Goal: Task Accomplishment & Management: Use online tool/utility

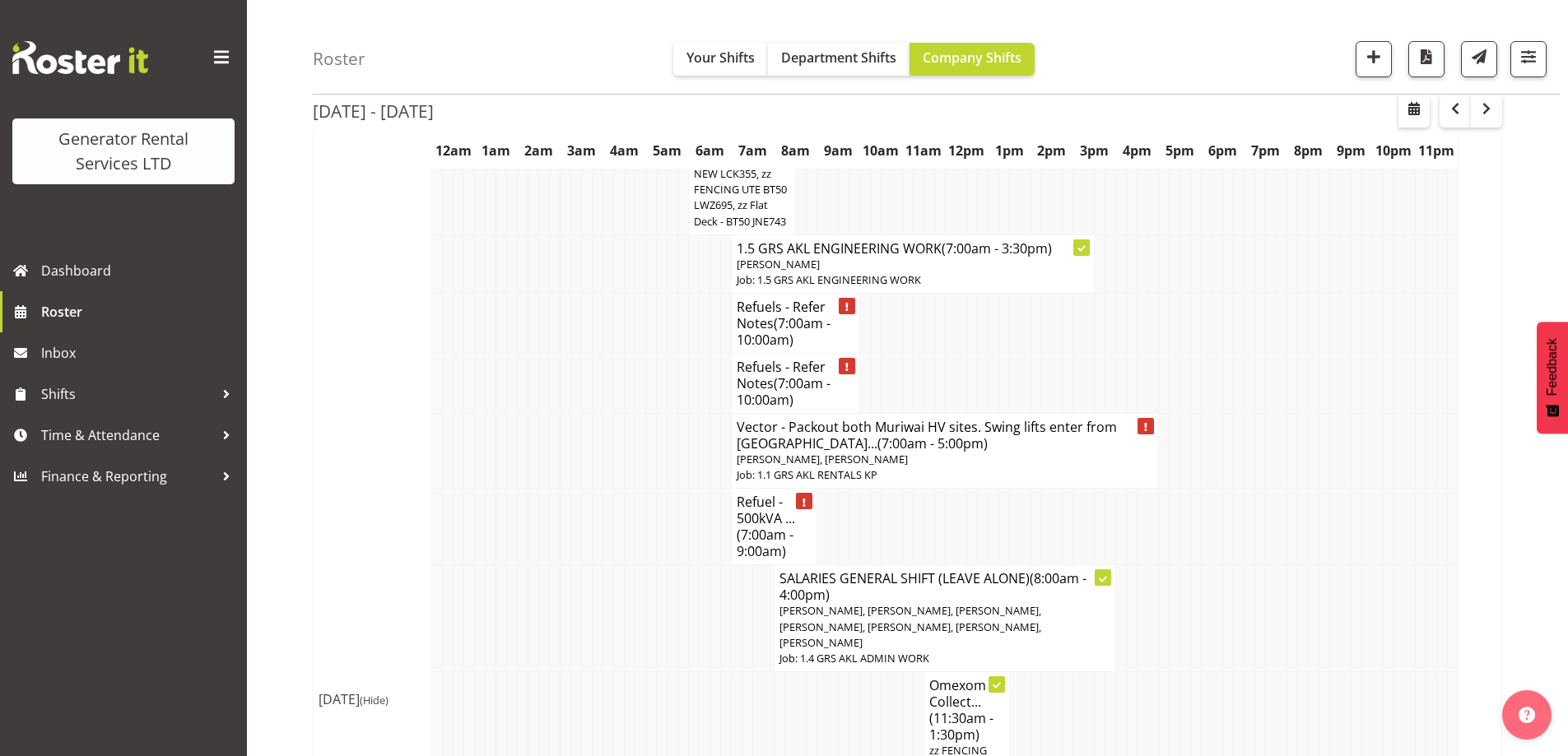
scroll to position [2469, 0]
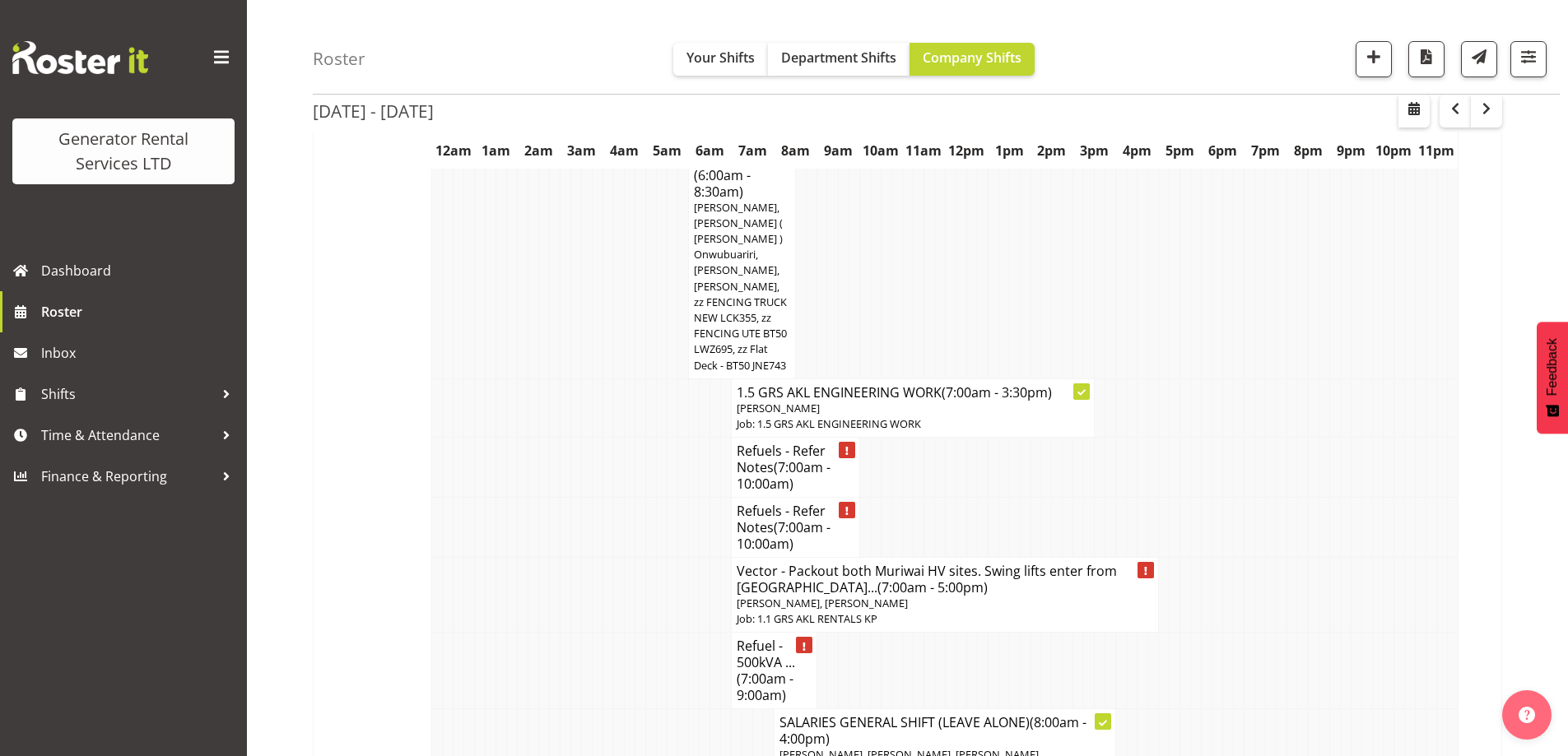
scroll to position [2305, 0]
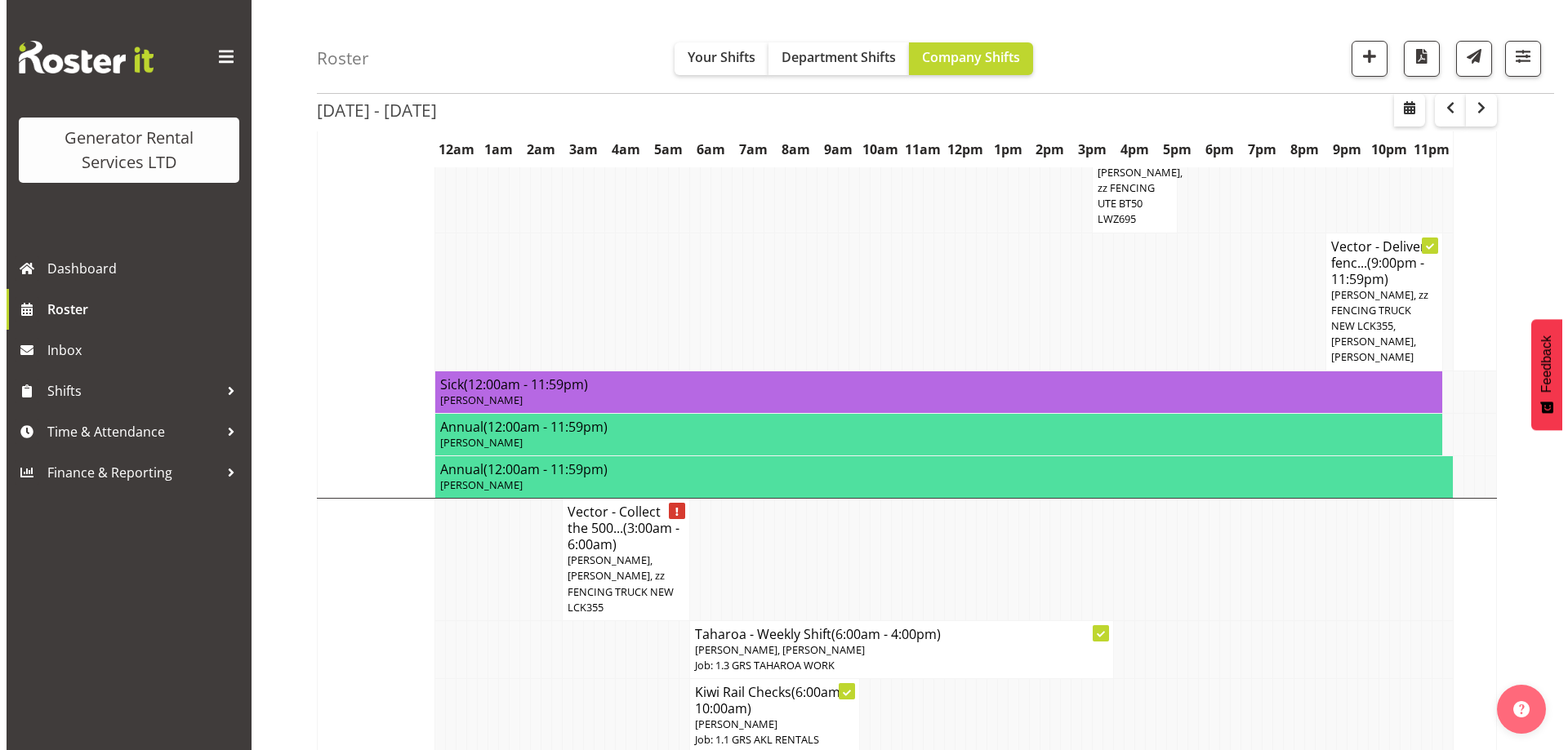
scroll to position [1715, 0]
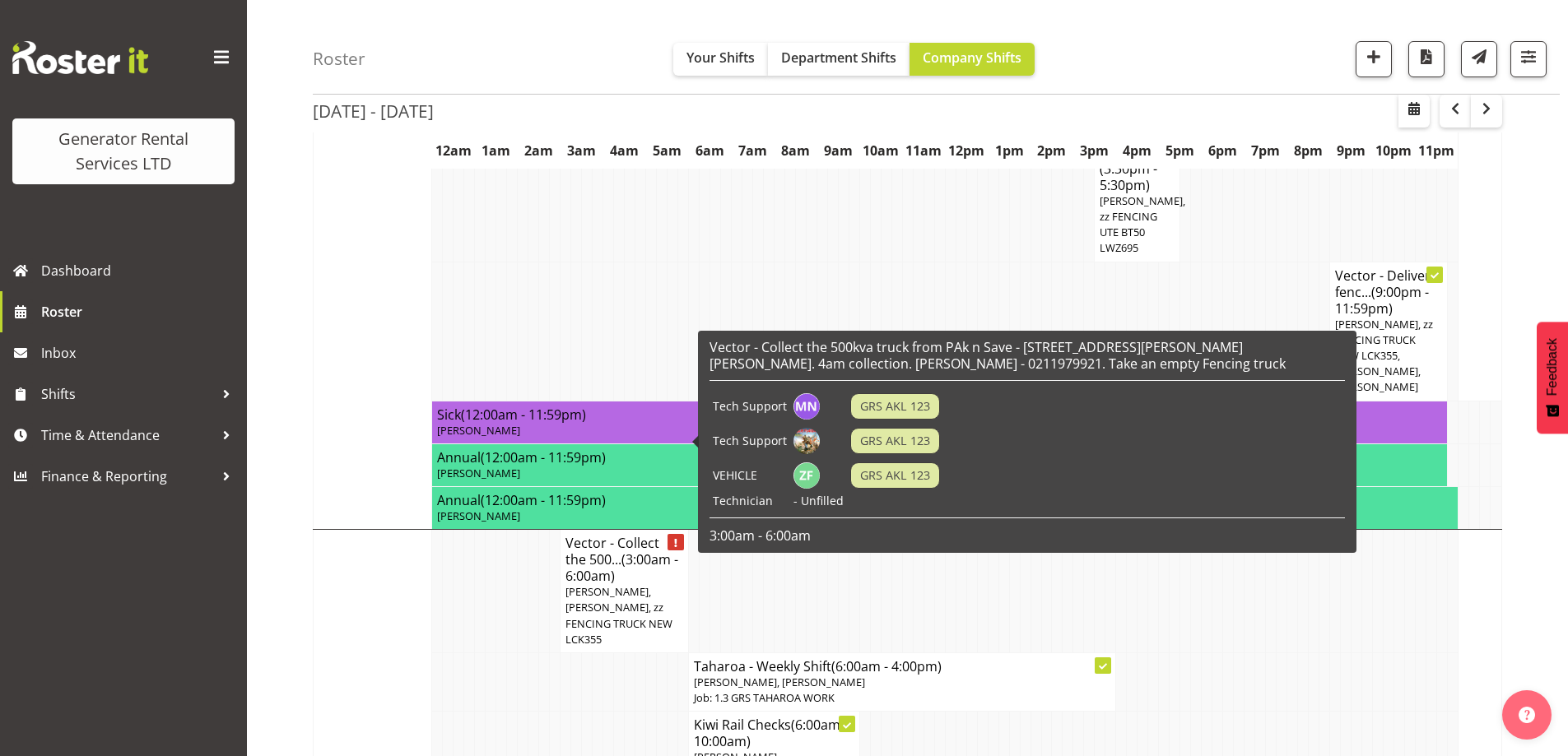
click at [643, 584] on span "[PERSON_NAME], [PERSON_NAME], zz FENCING TRUCK NEW LCK355" at bounding box center [619, 615] width 107 height 62
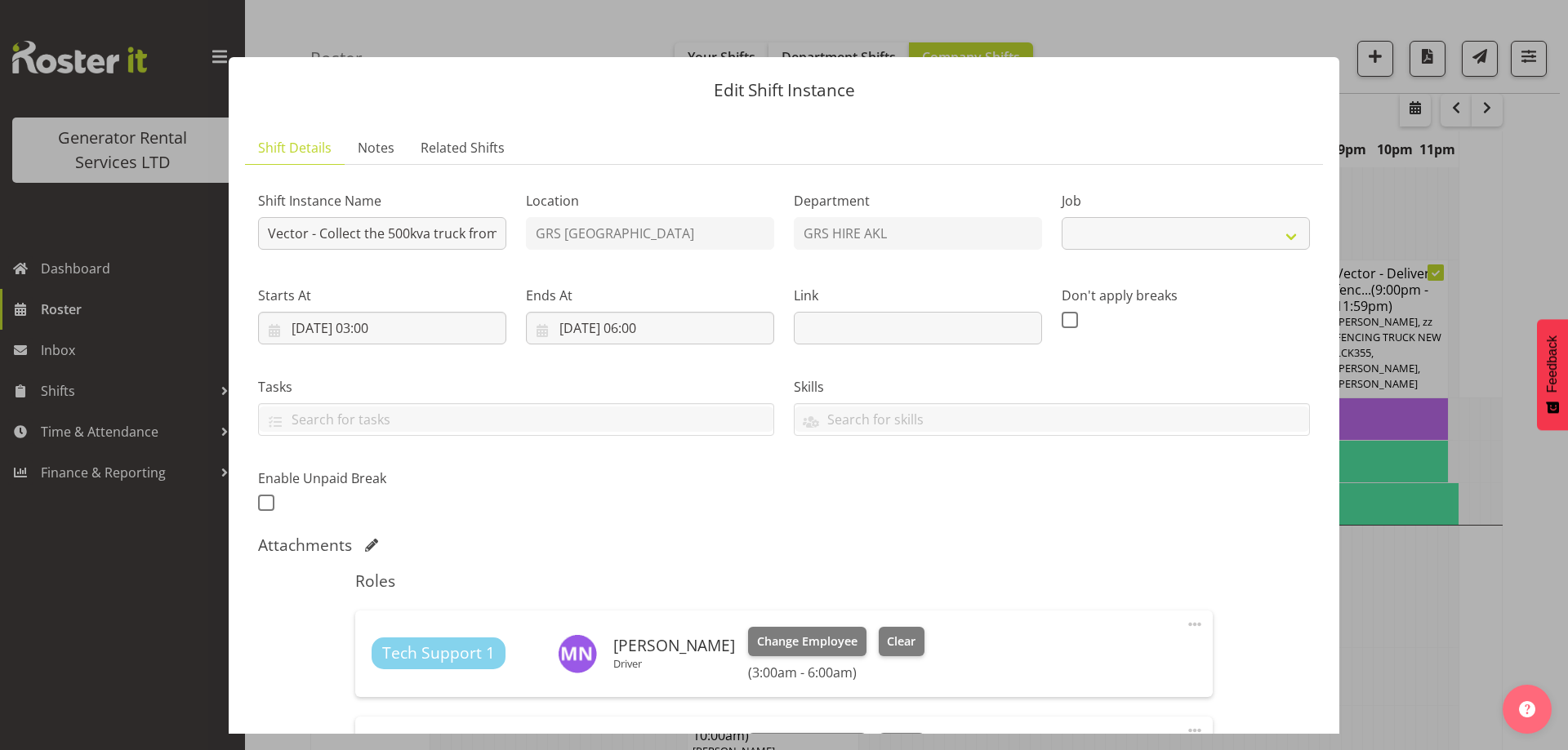
select select "9"
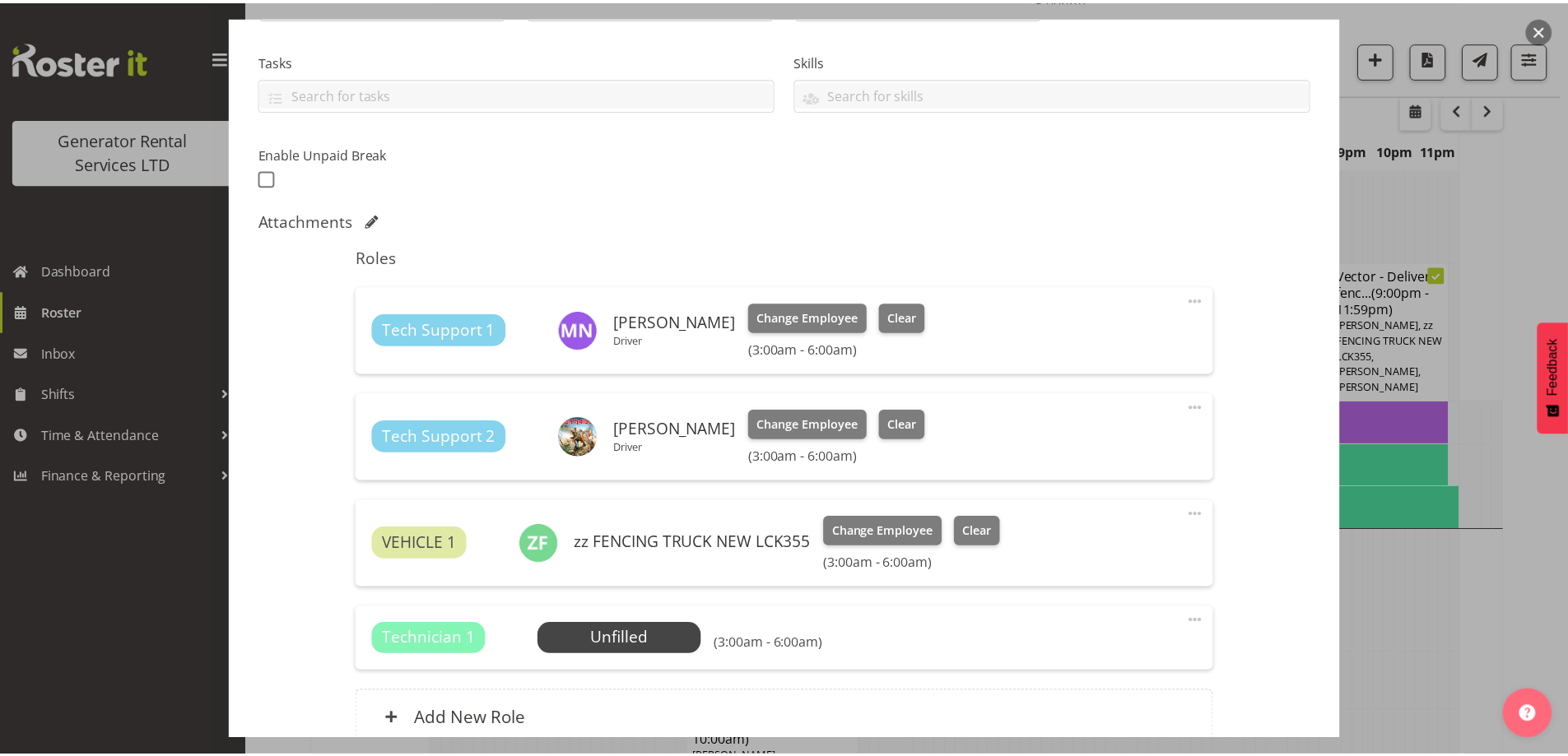
scroll to position [484, 0]
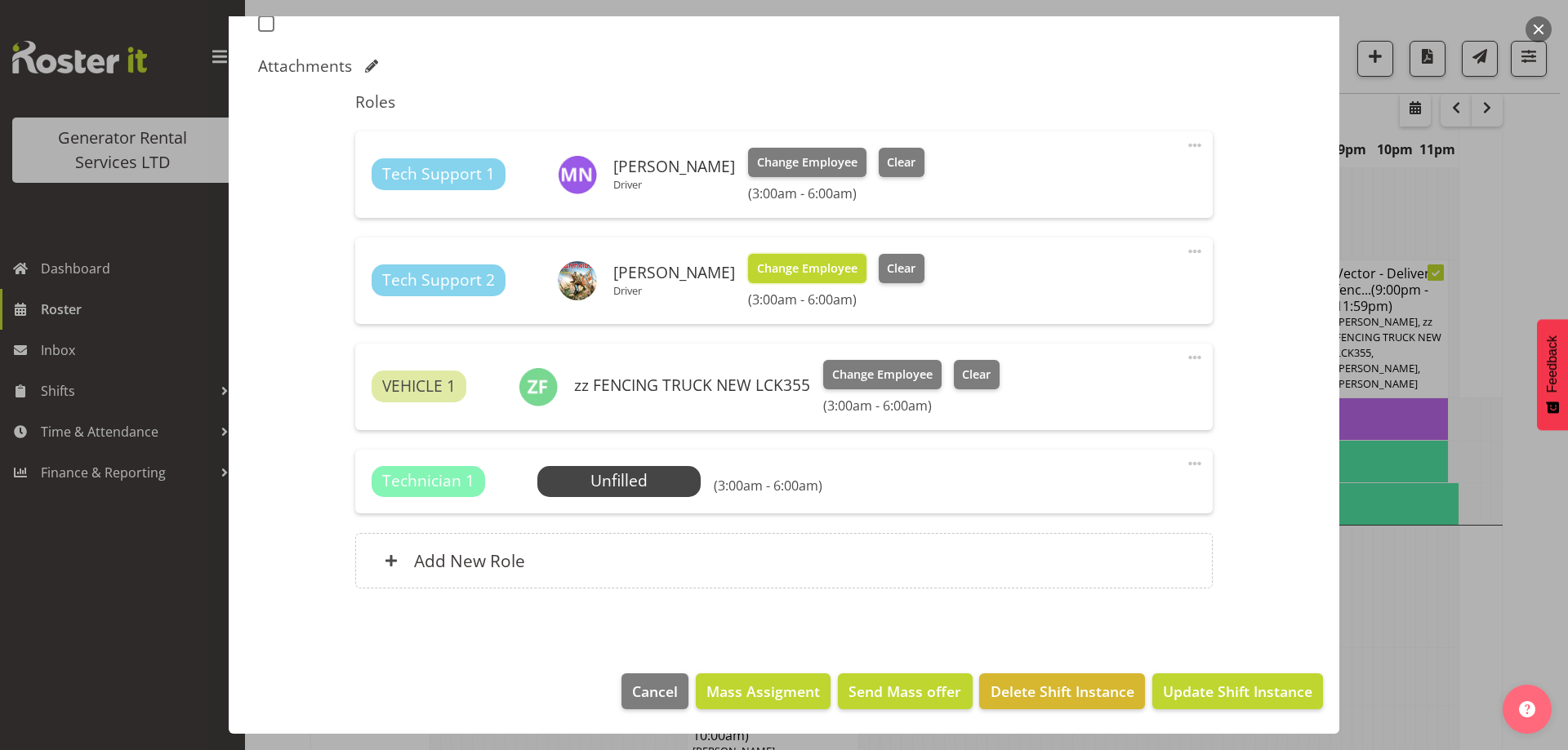
click at [801, 271] on span "Change Employee" at bounding box center [808, 269] width 101 height 18
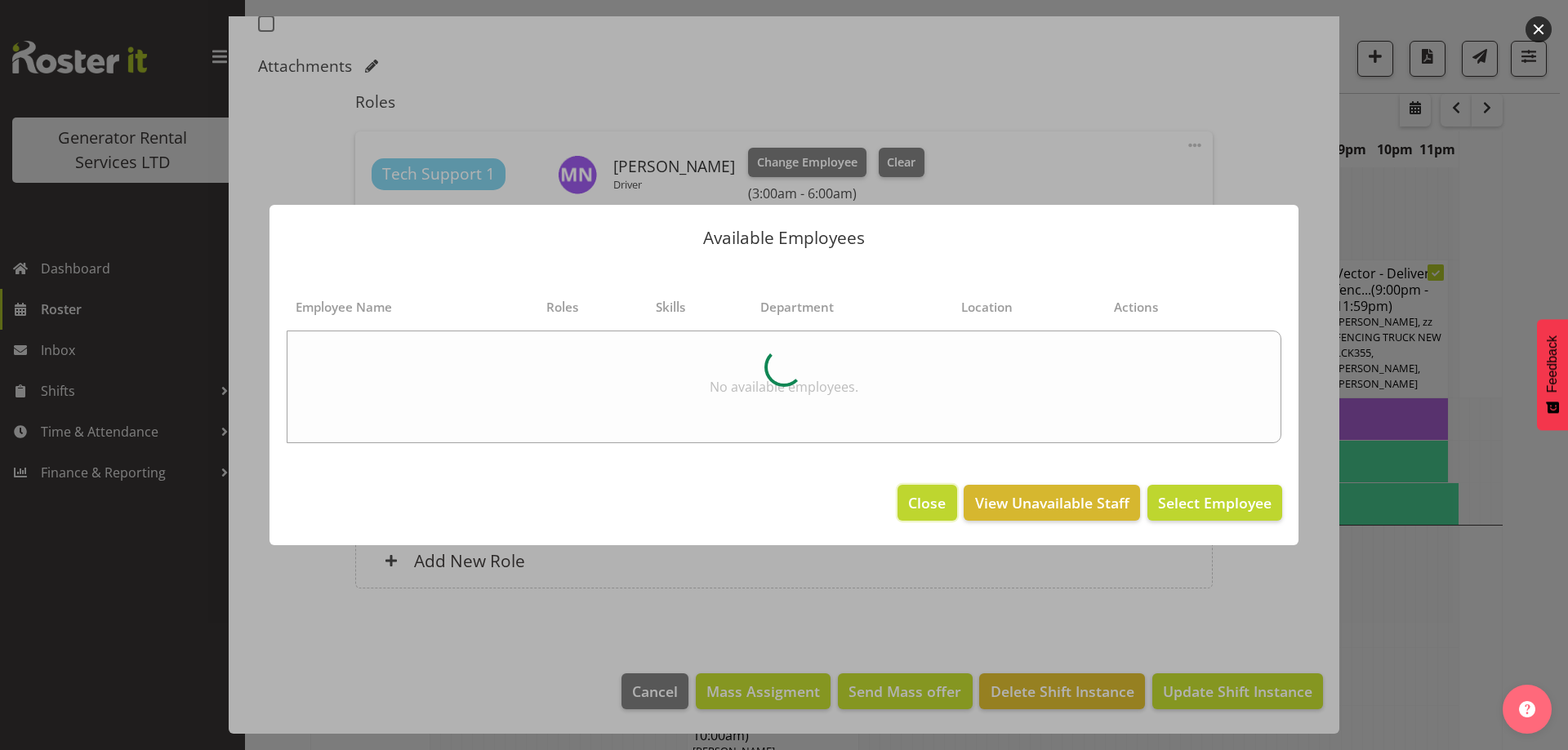
click at [916, 496] on span "Close" at bounding box center [927, 503] width 38 height 21
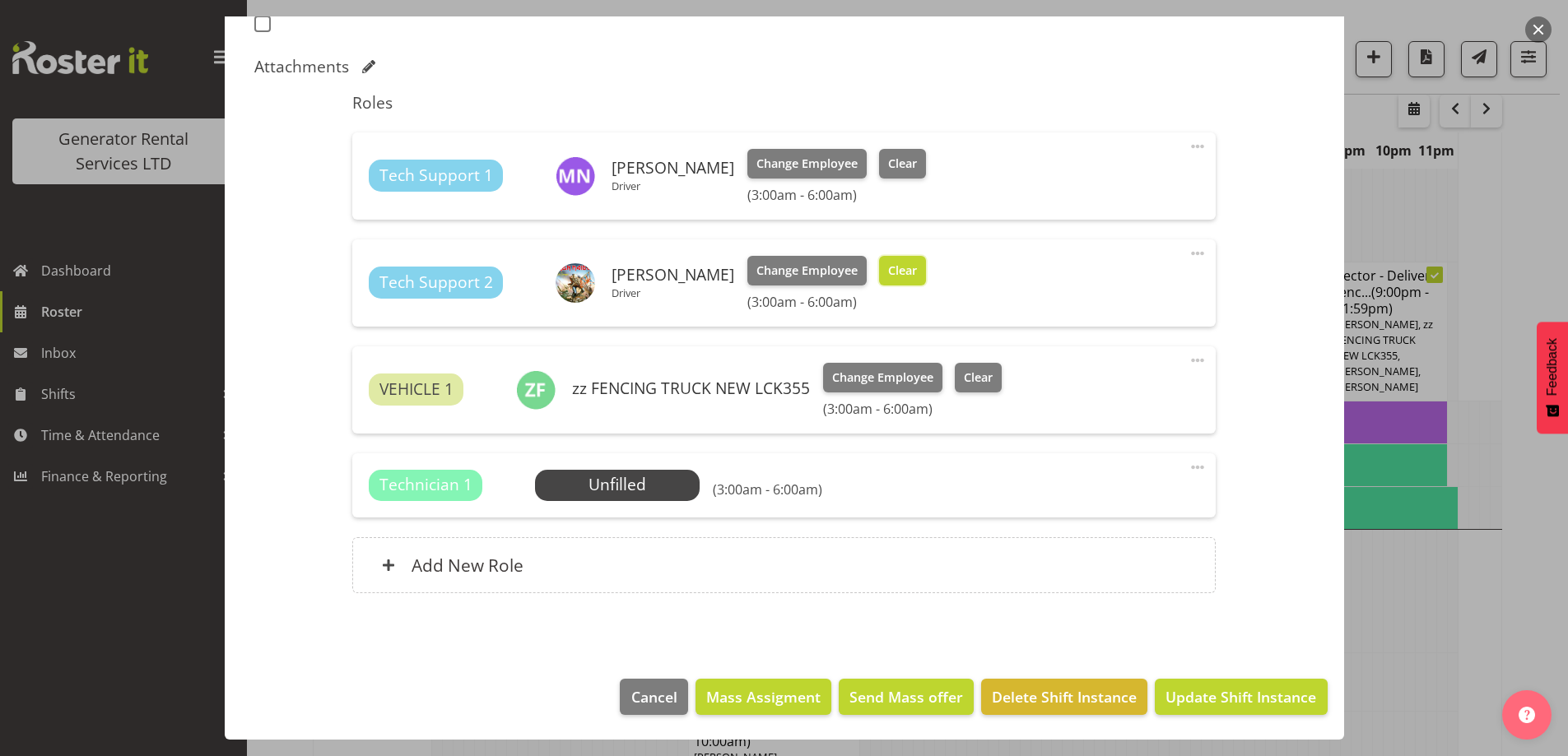
click at [894, 265] on span "Clear" at bounding box center [902, 271] width 28 height 18
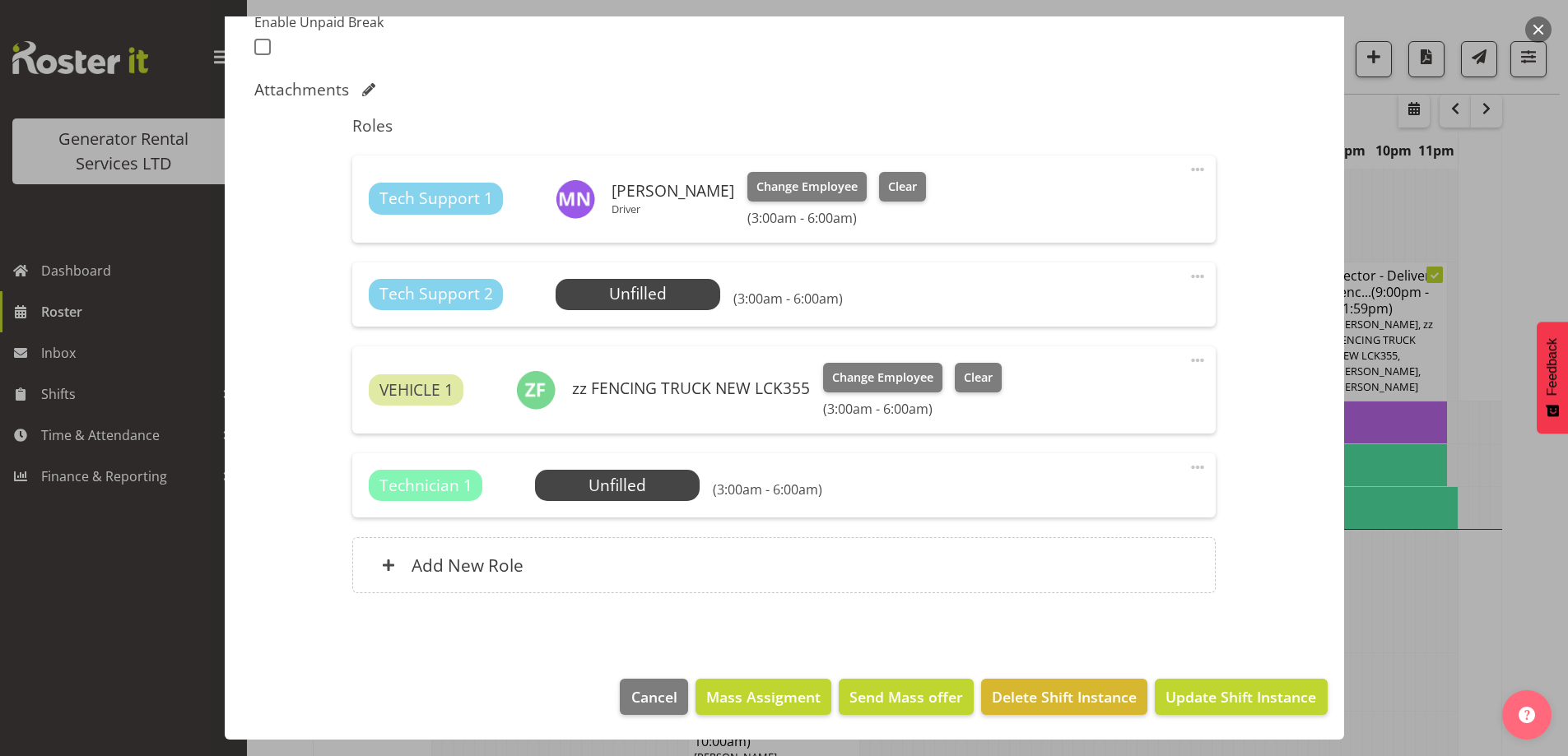
scroll to position [460, 0]
click at [641, 295] on span "Select Employee" at bounding box center [638, 294] width 123 height 24
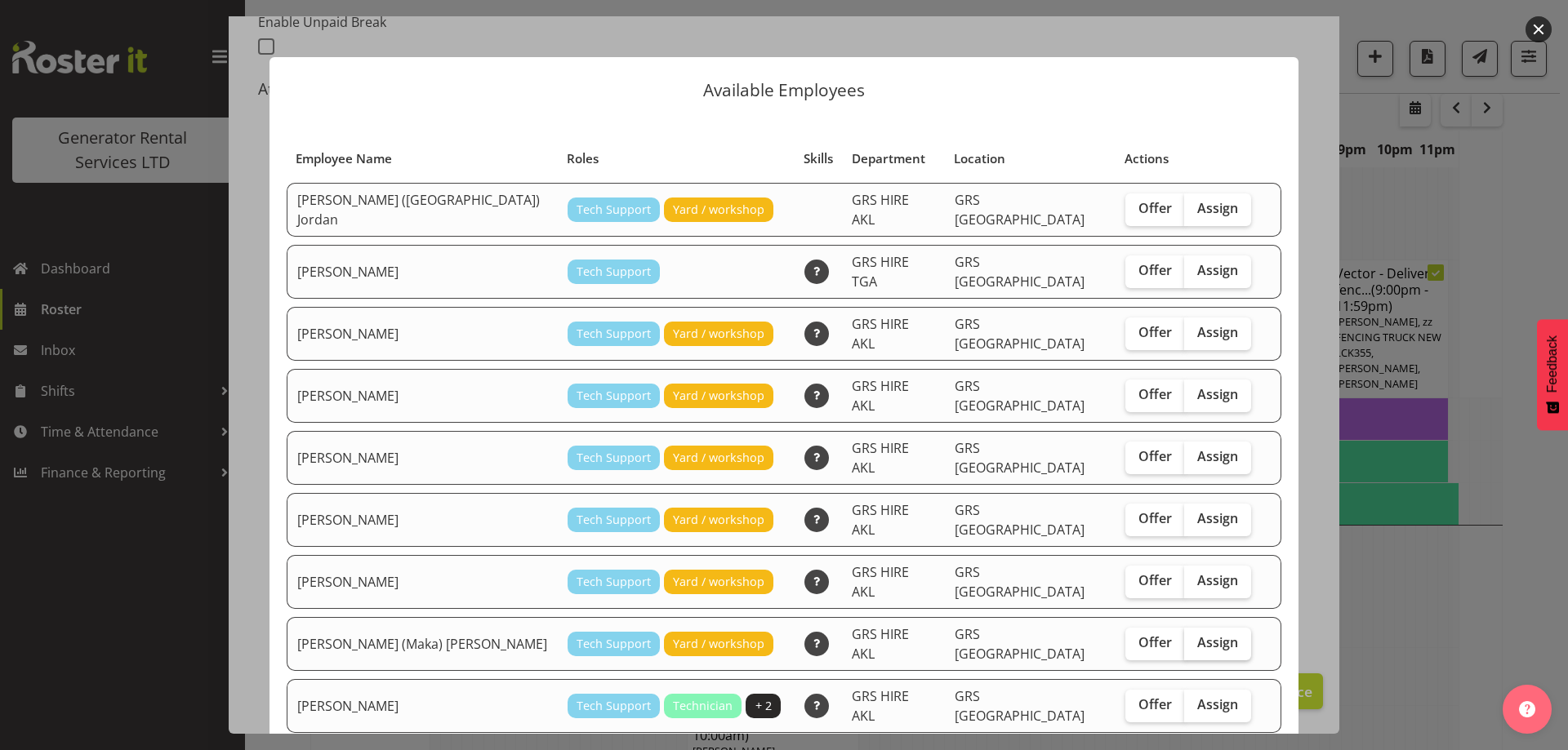
click at [1194, 628] on label "Assign" at bounding box center [1218, 644] width 67 height 33
click at [1194, 638] on input "Assign" at bounding box center [1190, 643] width 11 height 11
checkbox input "true"
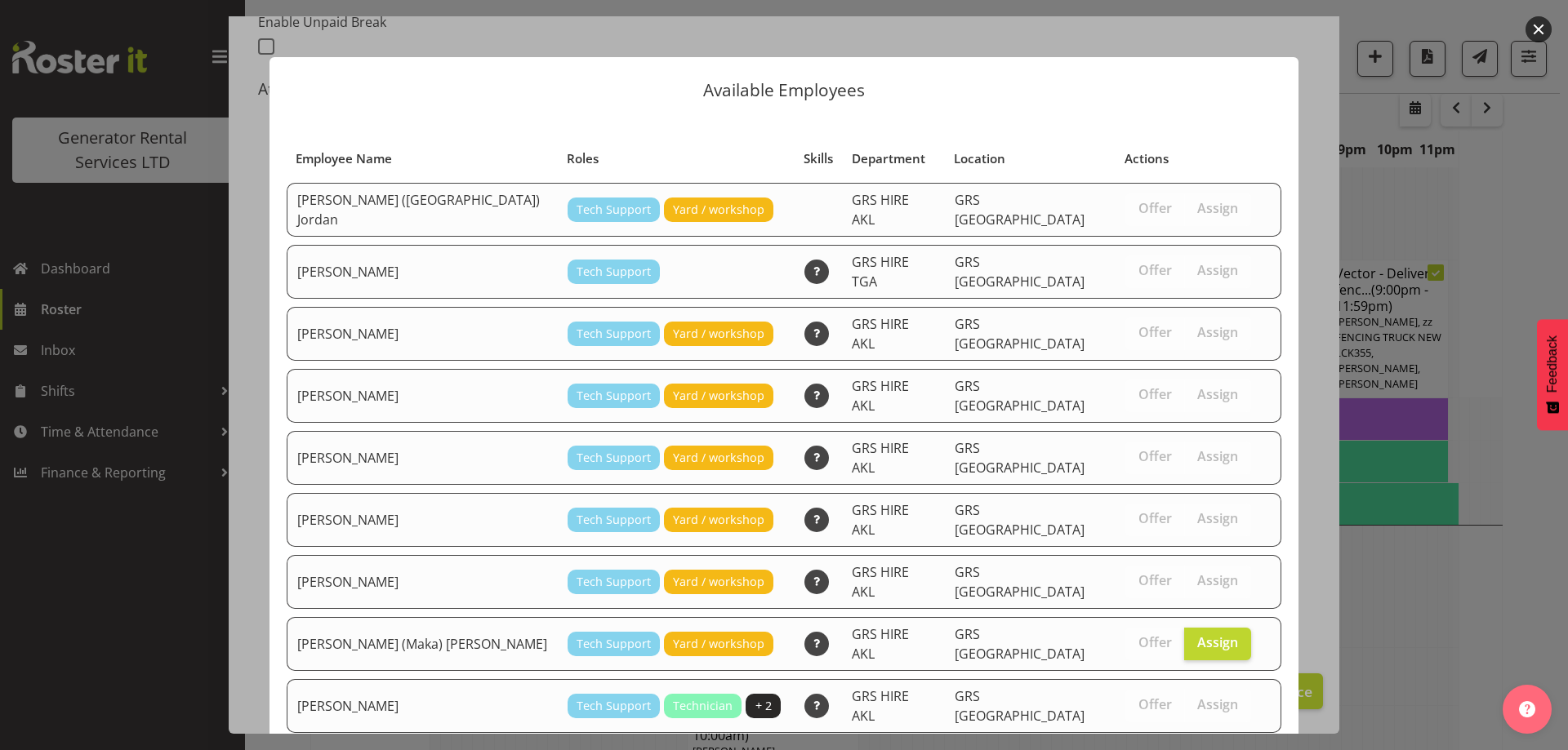
click at [1208, 679] on td "Offer Assign" at bounding box center [1188, 706] width 146 height 54
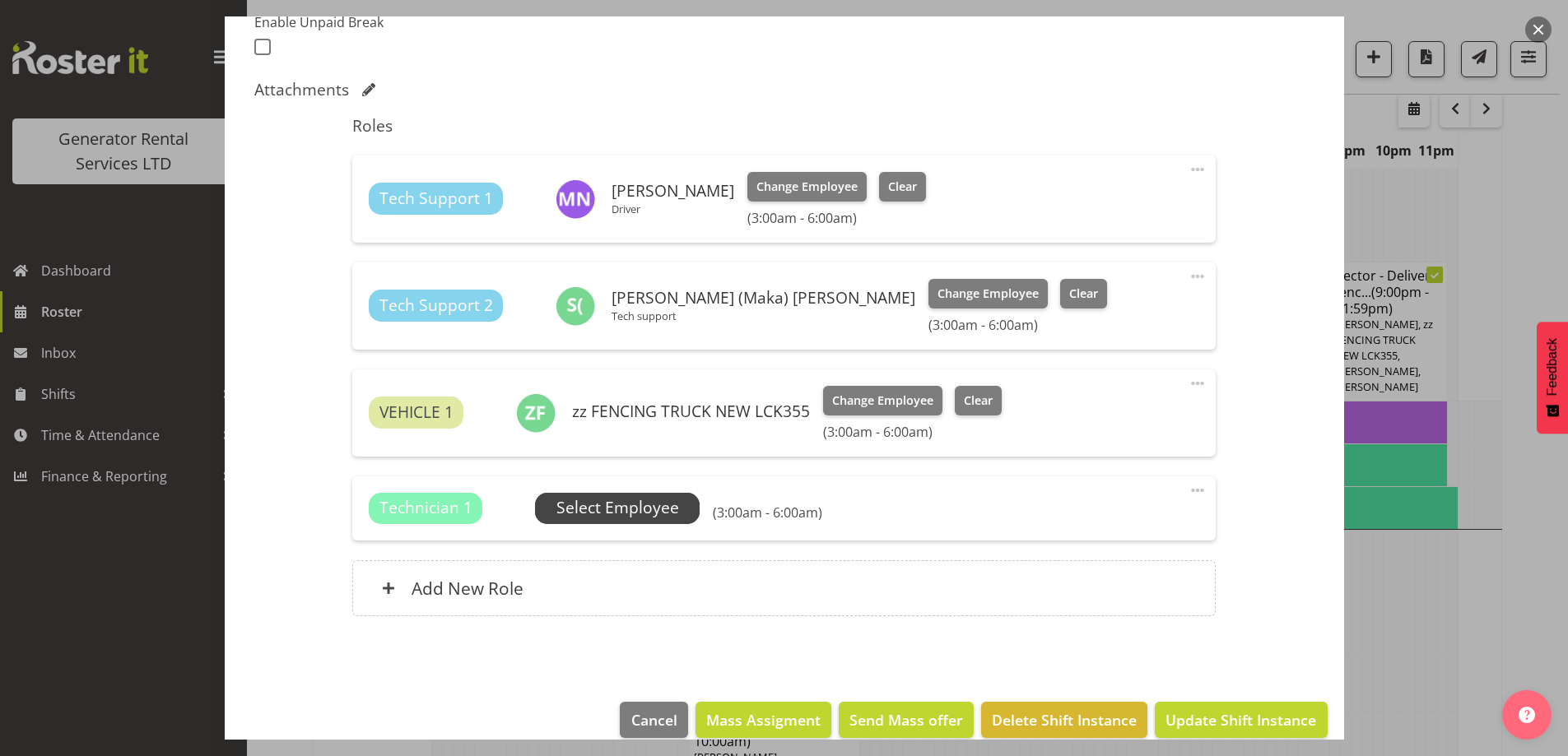
click at [597, 505] on span "Select Employee" at bounding box center [618, 508] width 123 height 24
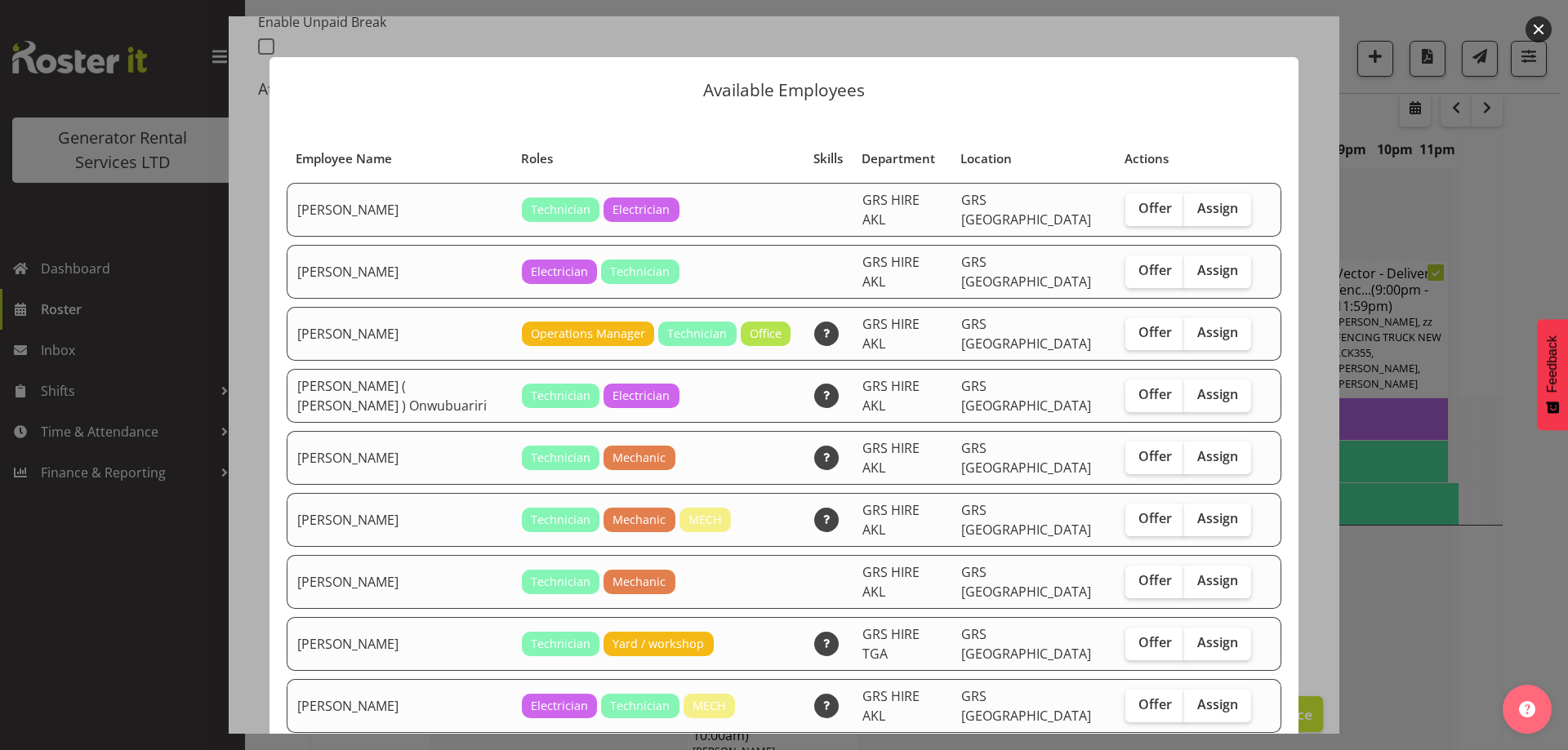
click at [1339, 543] on div at bounding box center [784, 375] width 1568 height 750
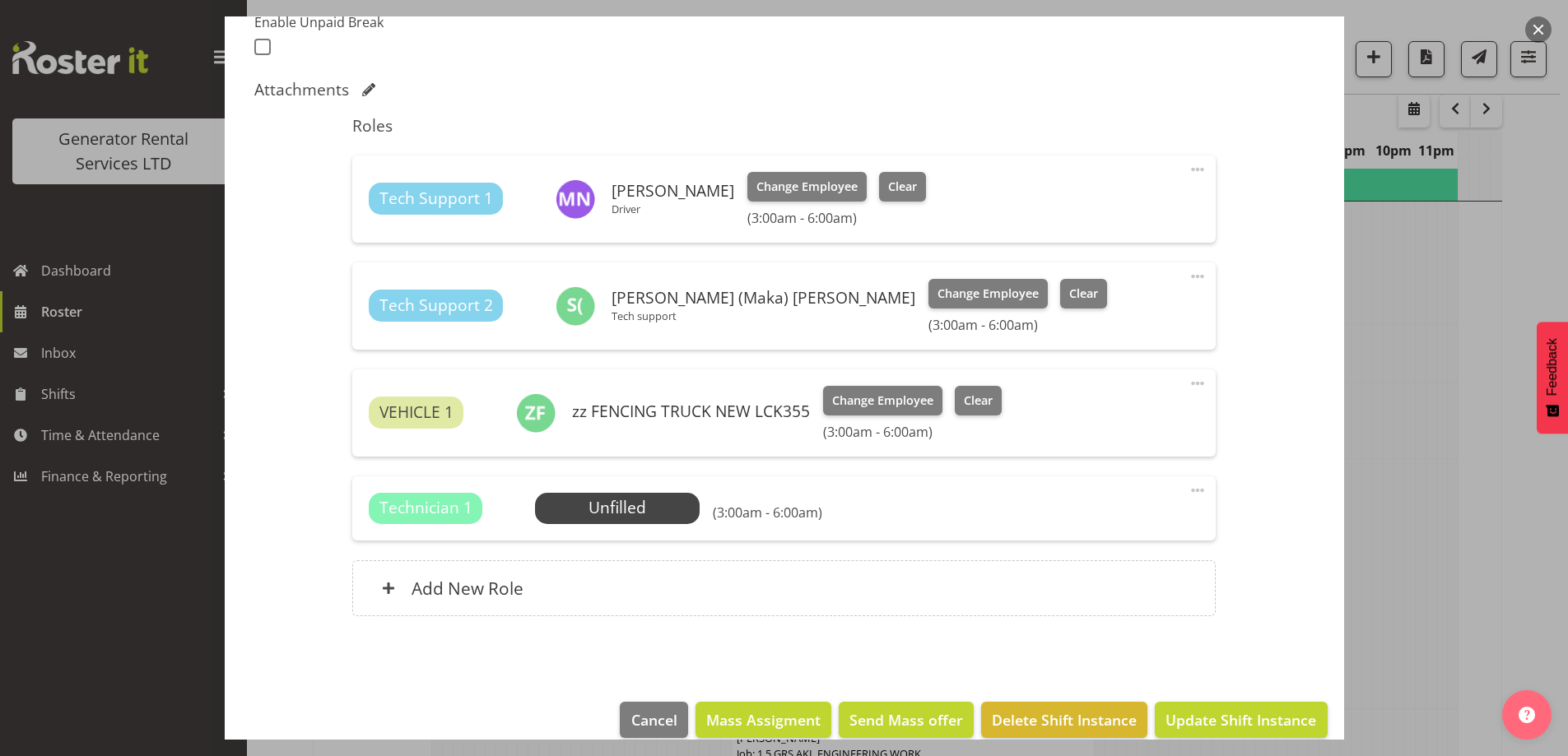
scroll to position [2057, 0]
click at [1297, 706] on button "Update Shift Instance" at bounding box center [1240, 719] width 172 height 37
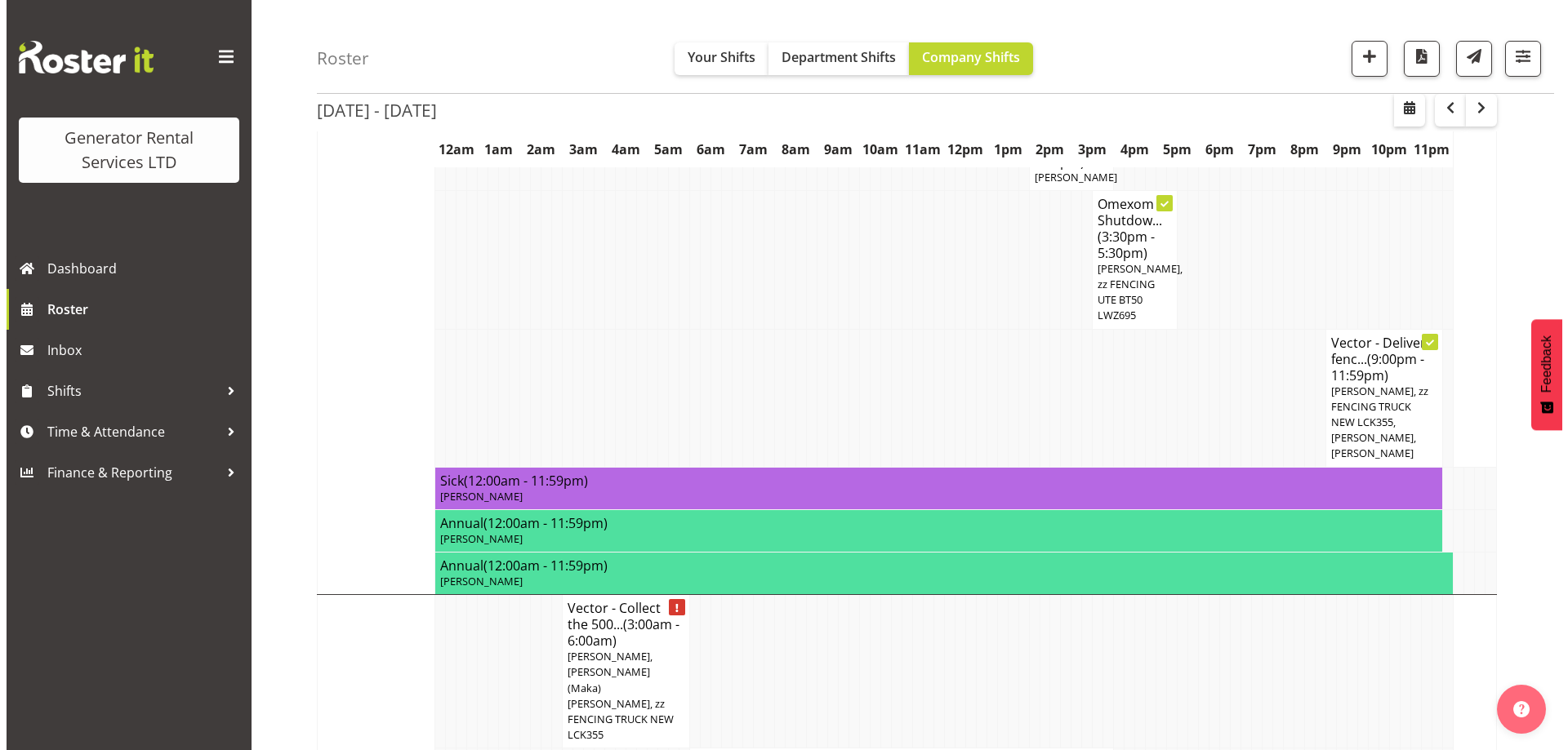
scroll to position [1604, 0]
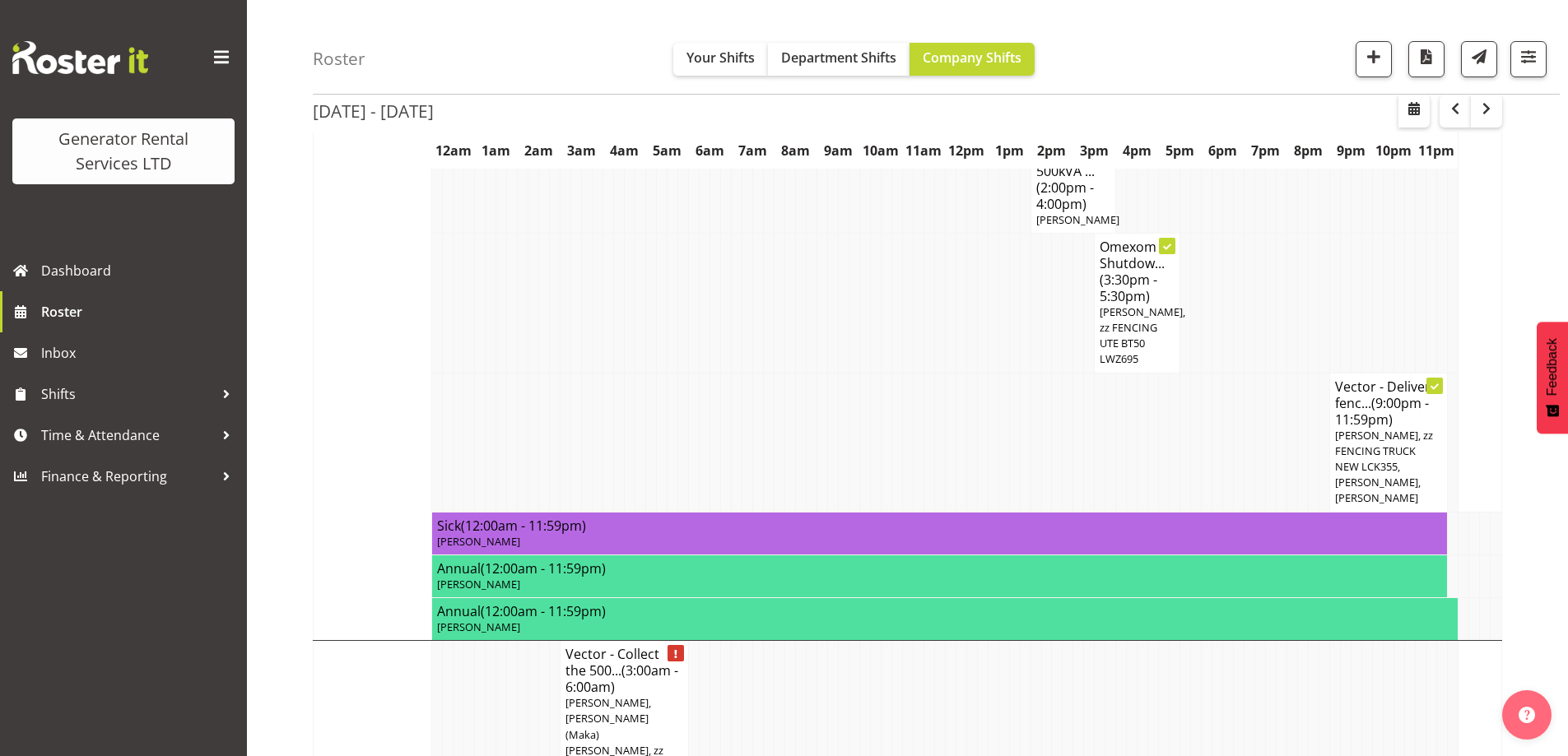
click at [613, 646] on h4 "Vector - Collect the 500... (3:00am - 6:00am)" at bounding box center [624, 670] width 118 height 49
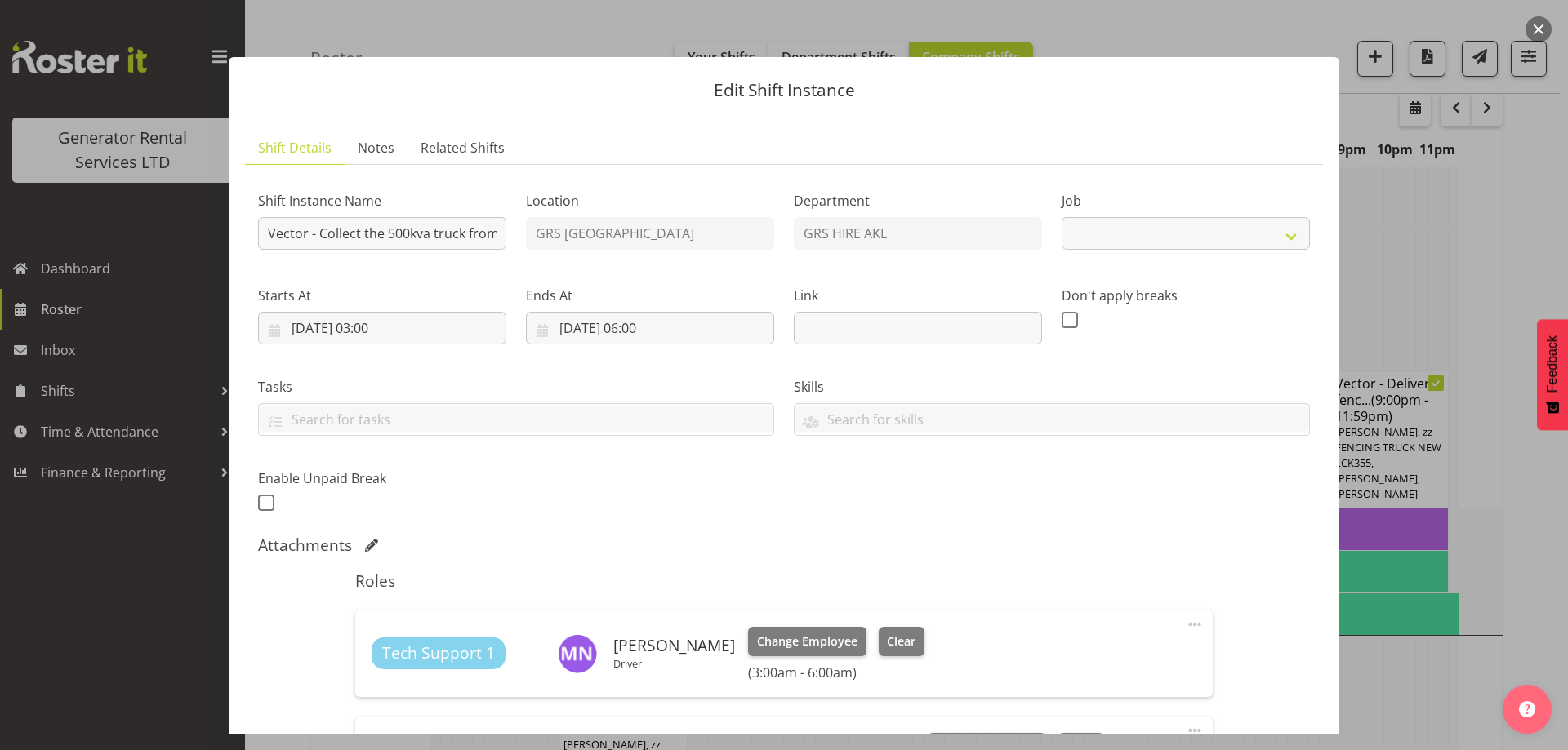
select select "9"
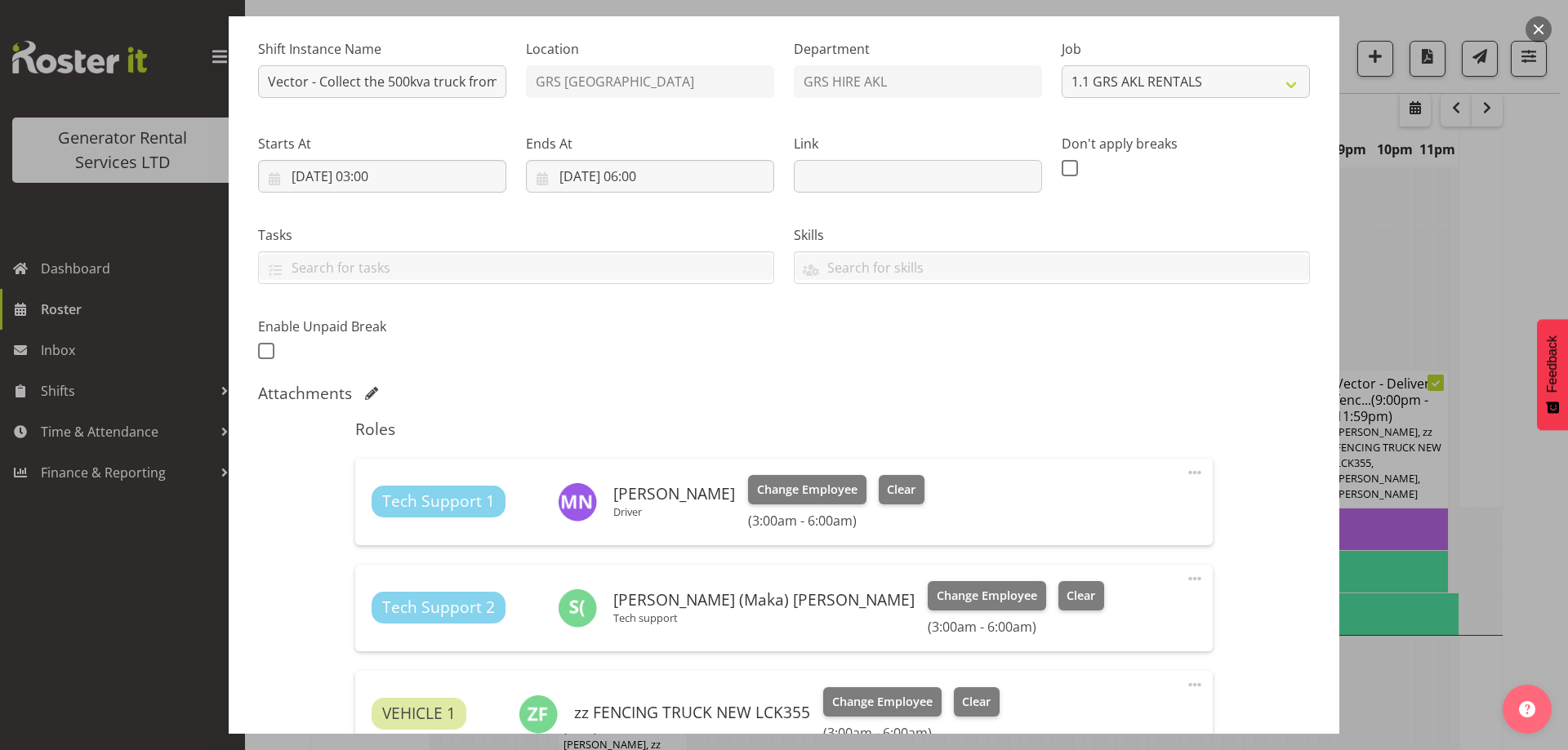
scroll to position [408, 0]
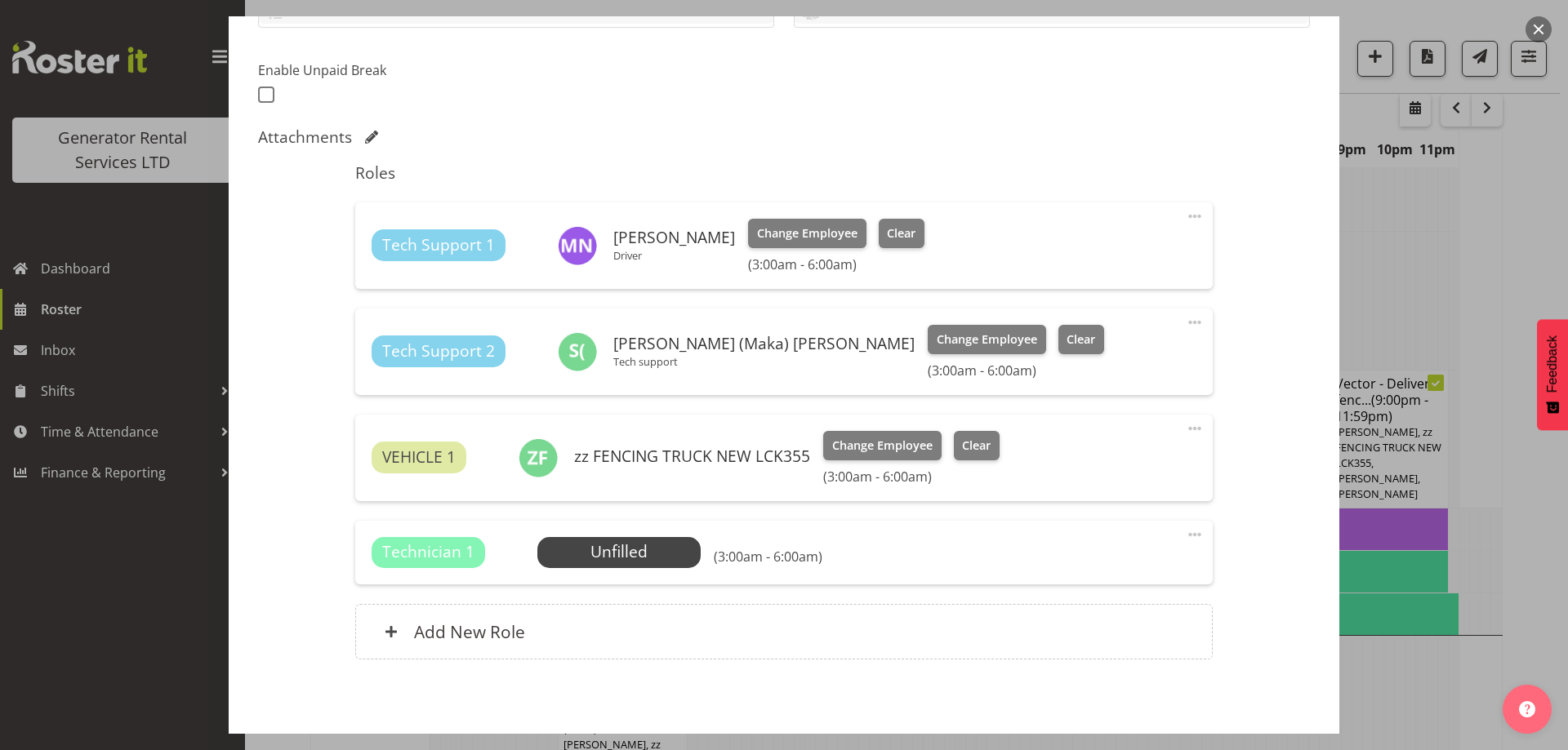
click at [588, 572] on div "Technician 1 Unfilled Select Employee (3:00am - 6:00am) Edit Cover Role Delete" at bounding box center [783, 553] width 856 height 64
click at [591, 563] on span "Select Employee" at bounding box center [619, 552] width 122 height 24
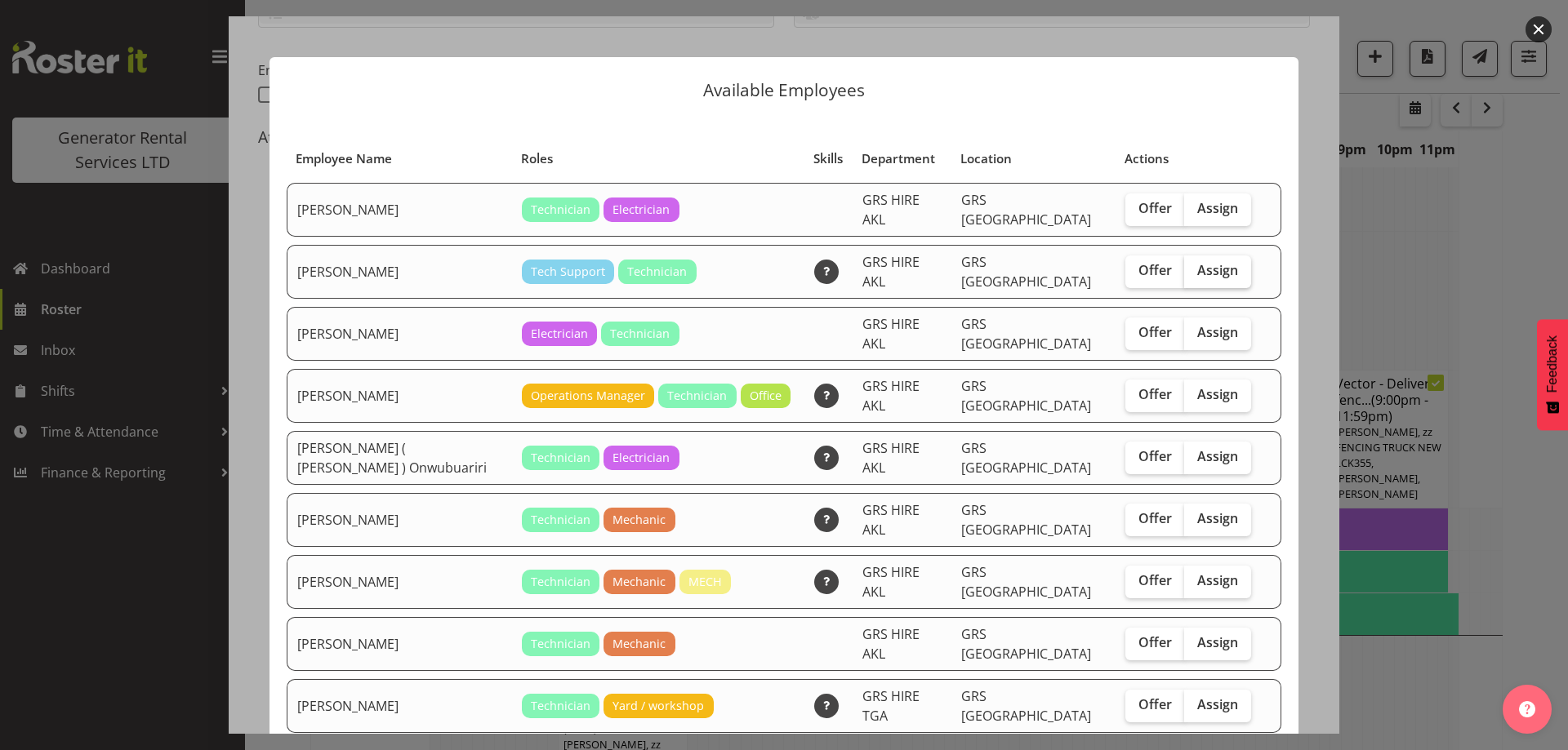
click at [1219, 272] on label "Assign" at bounding box center [1218, 271] width 67 height 33
click at [1195, 272] on input "Assign" at bounding box center [1190, 270] width 11 height 11
checkbox input "true"
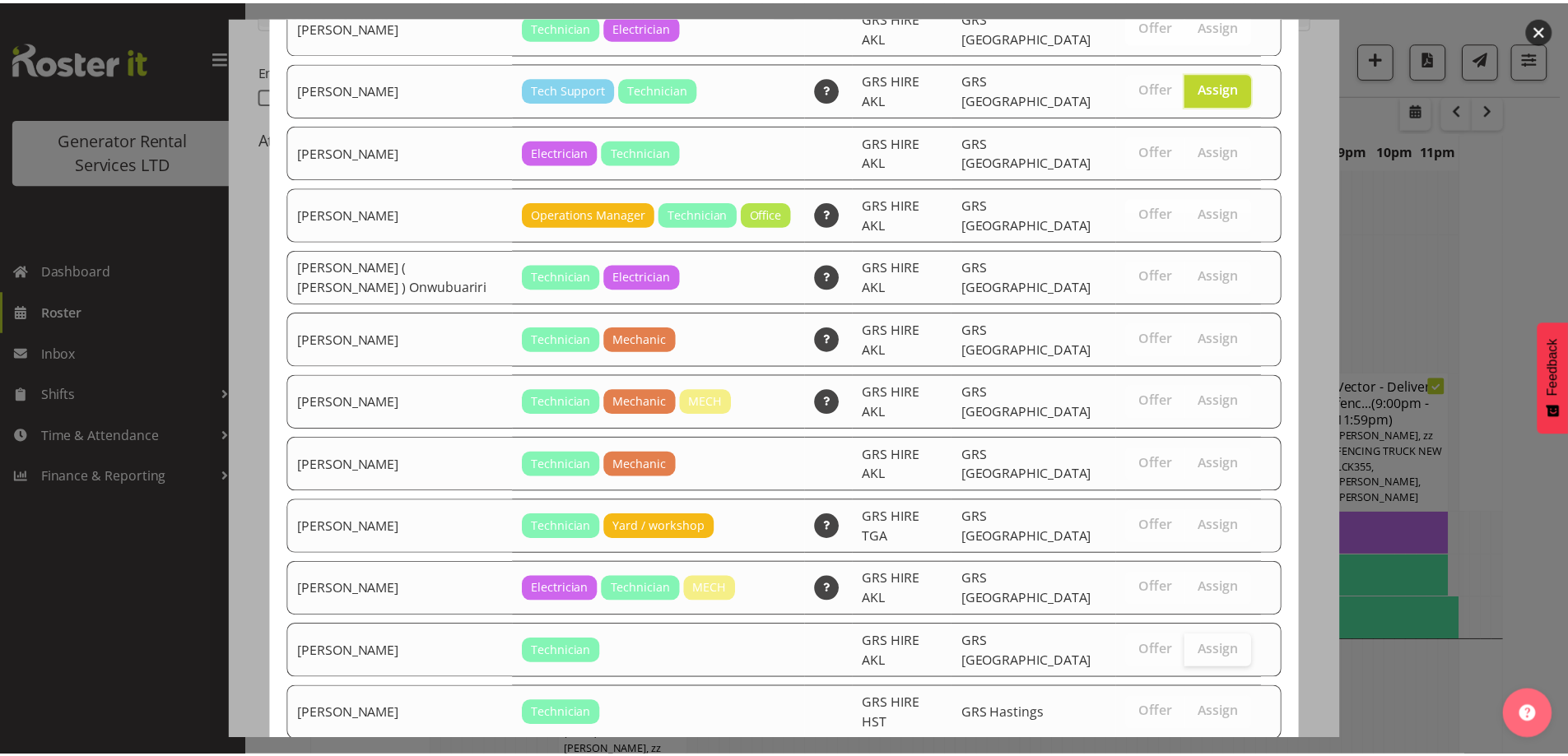
scroll to position [266, 0]
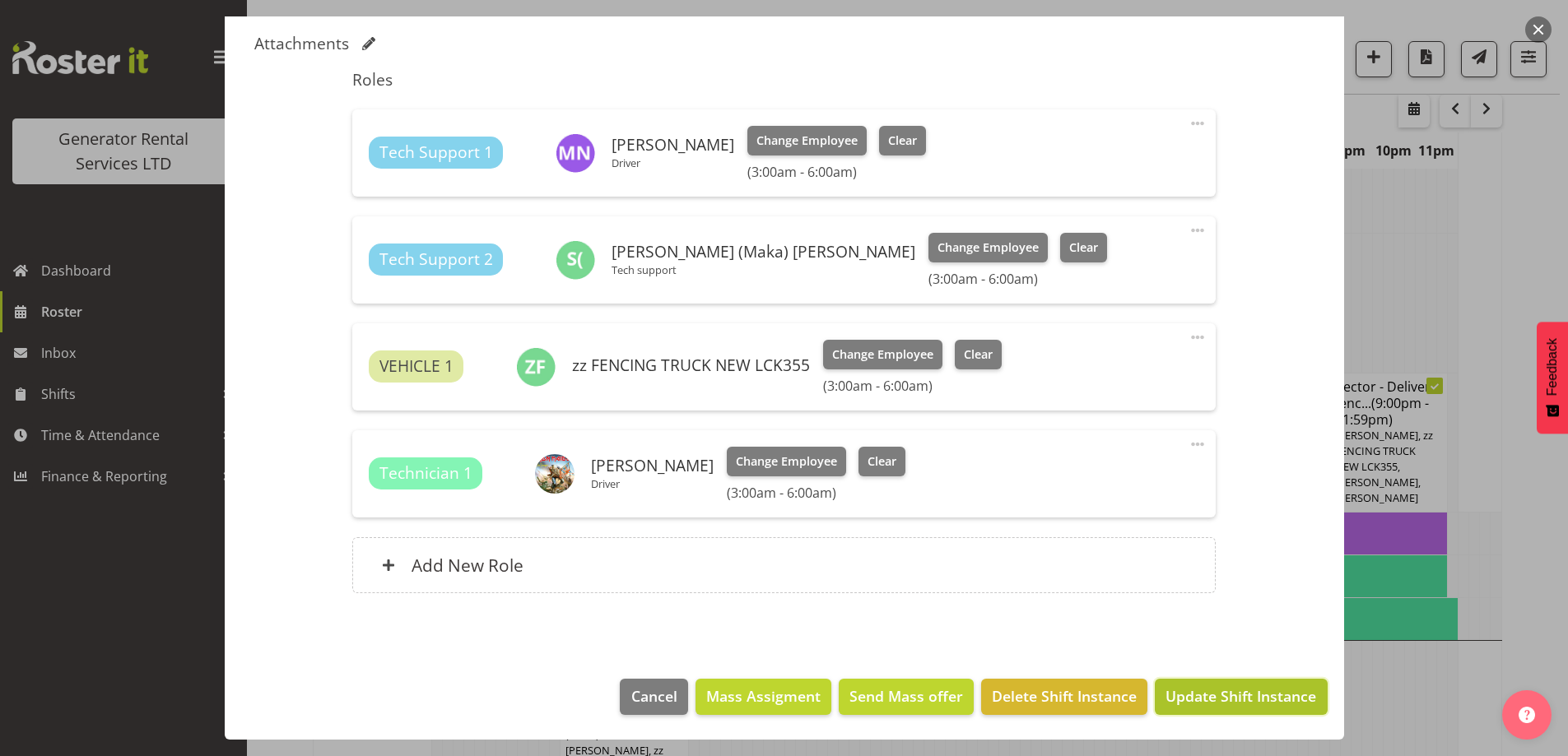
click at [1195, 689] on span "Update Shift Instance" at bounding box center [1240, 696] width 150 height 21
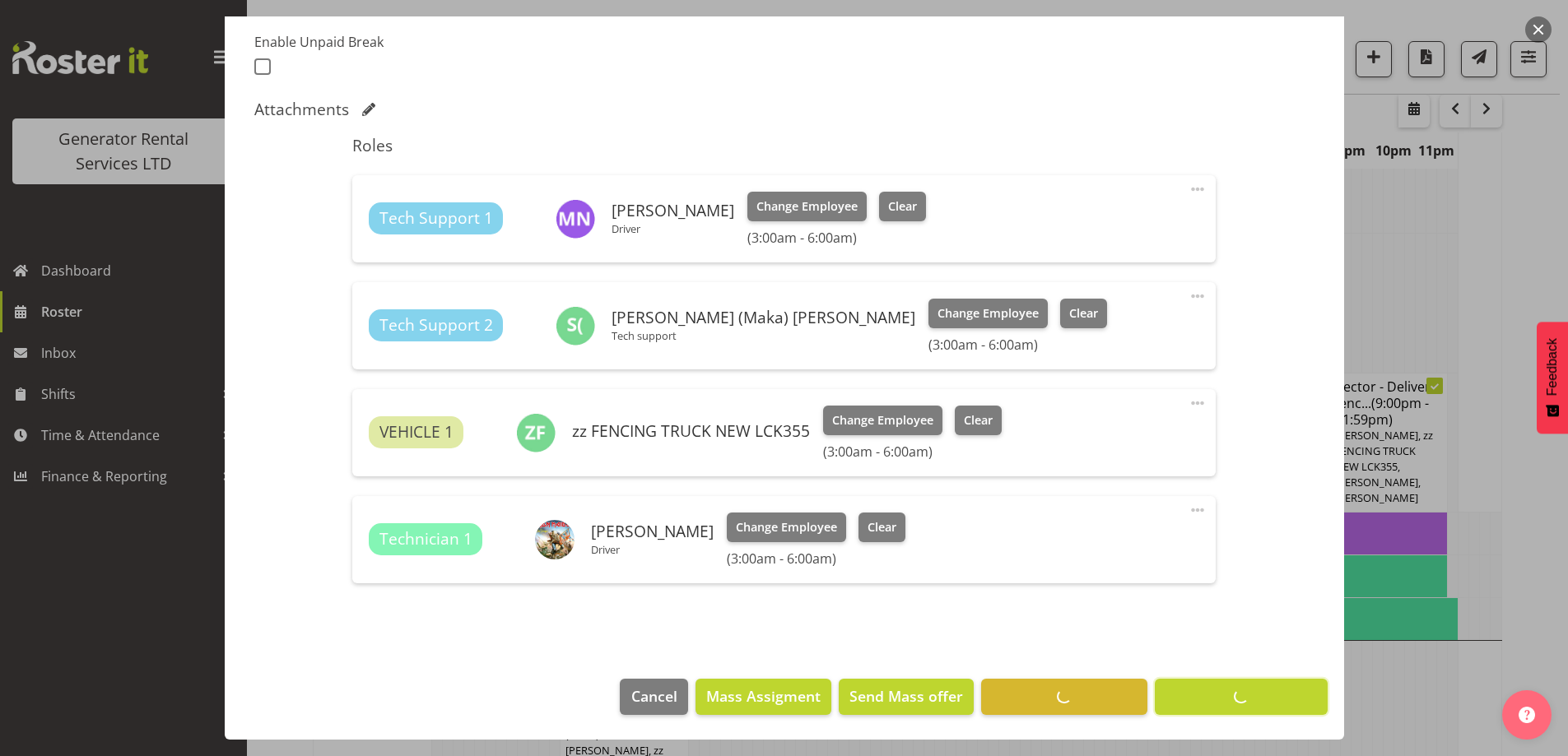
scroll to position [53, 0]
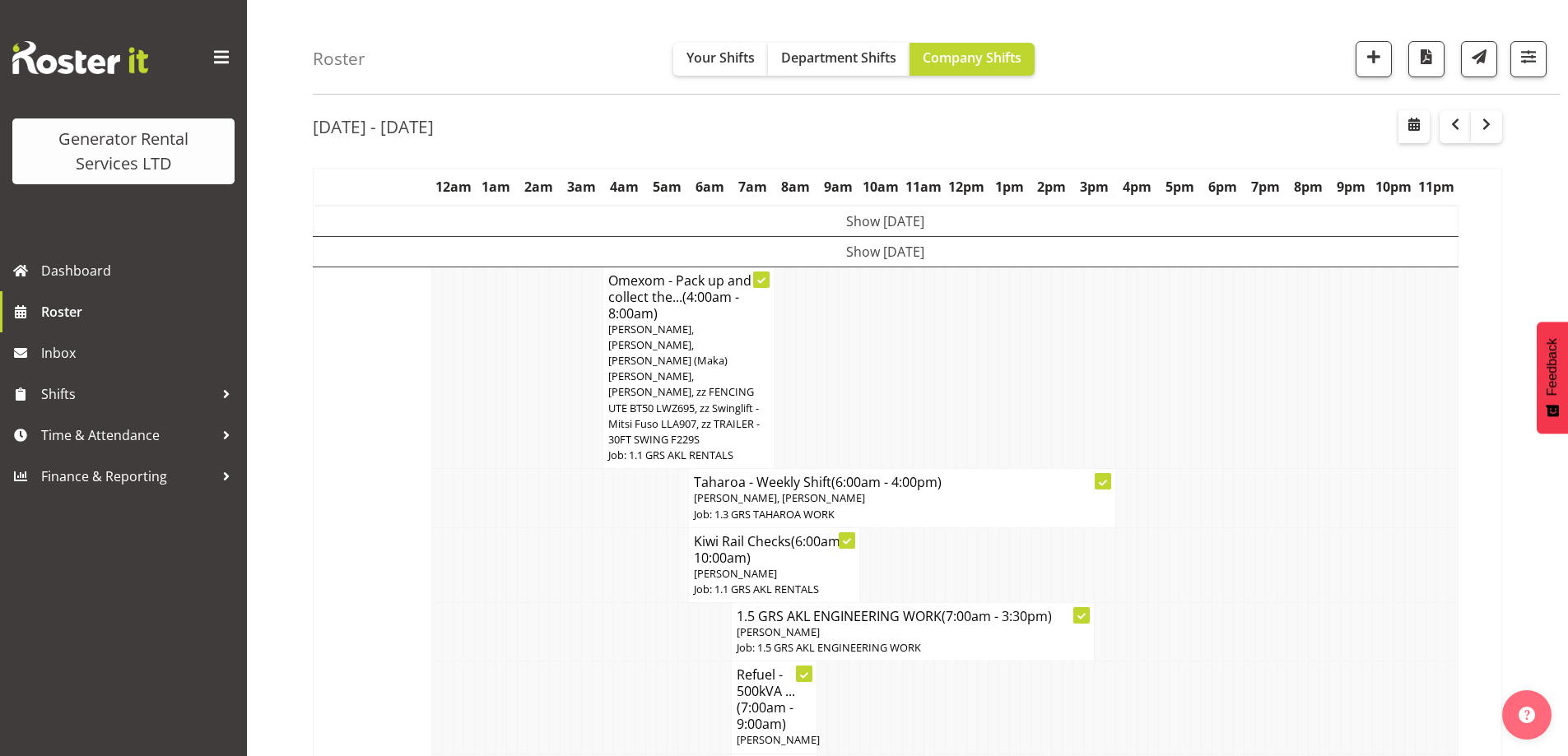
click at [622, 603] on td at bounding box center [619, 632] width 11 height 59
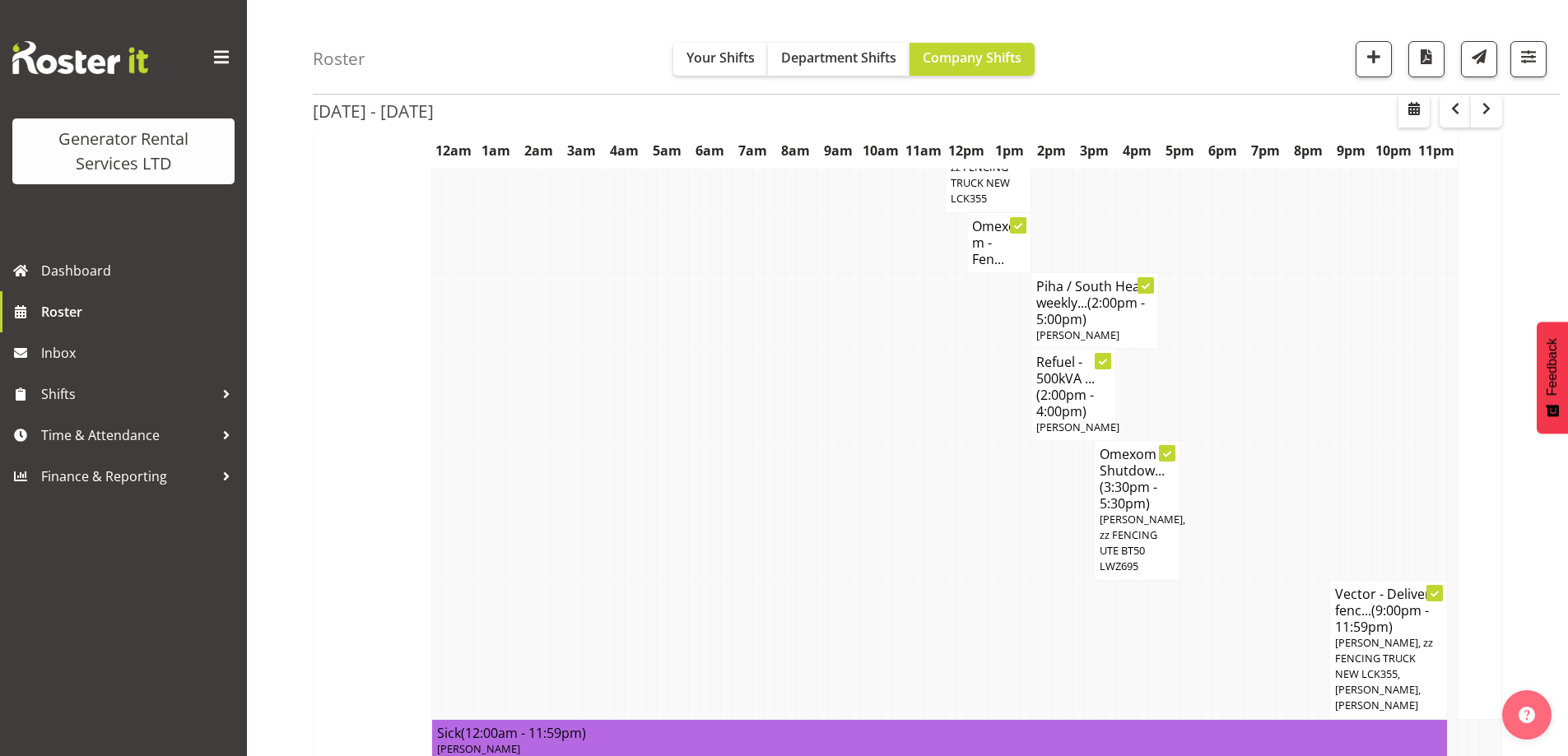
scroll to position [1782, 0]
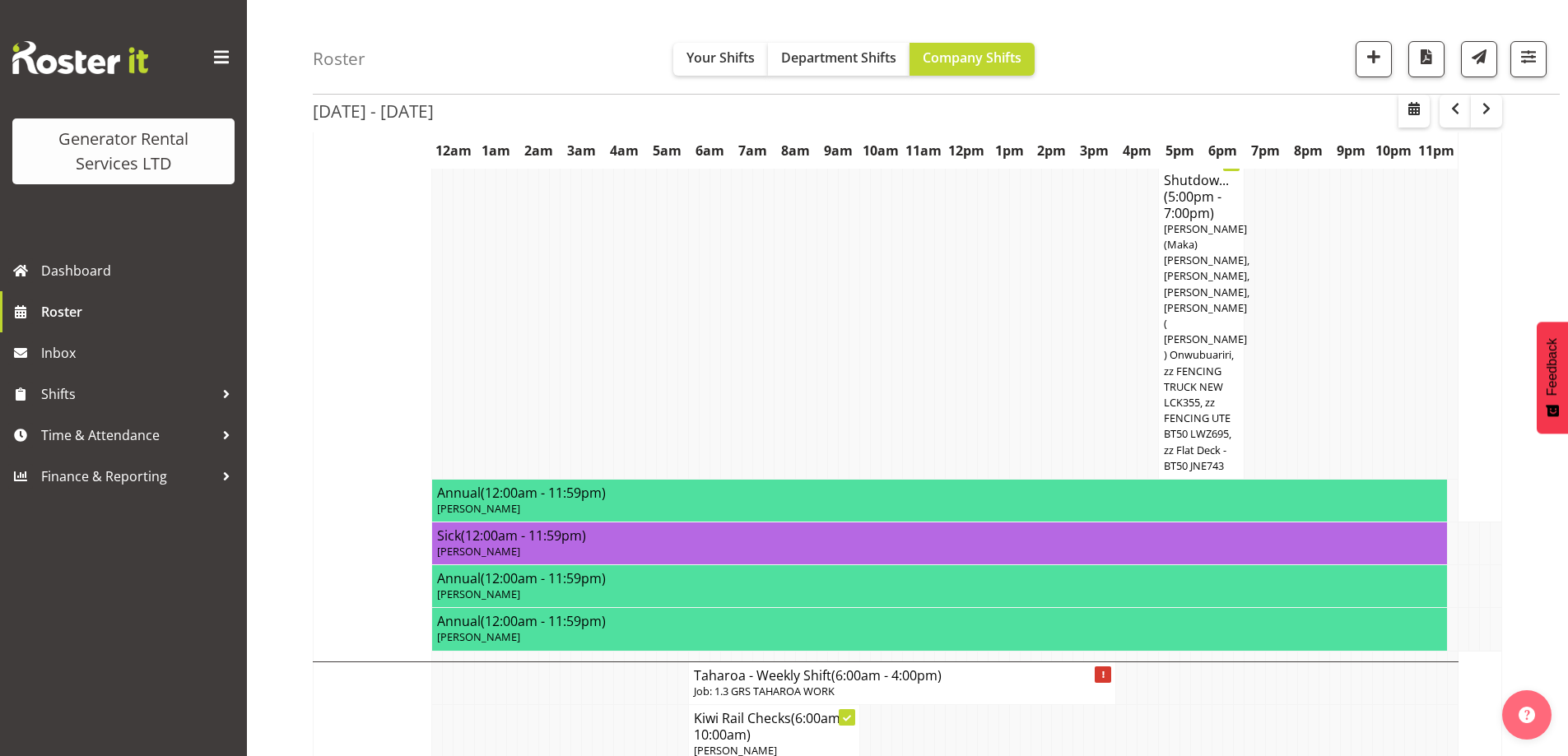
scroll to position [3757, 0]
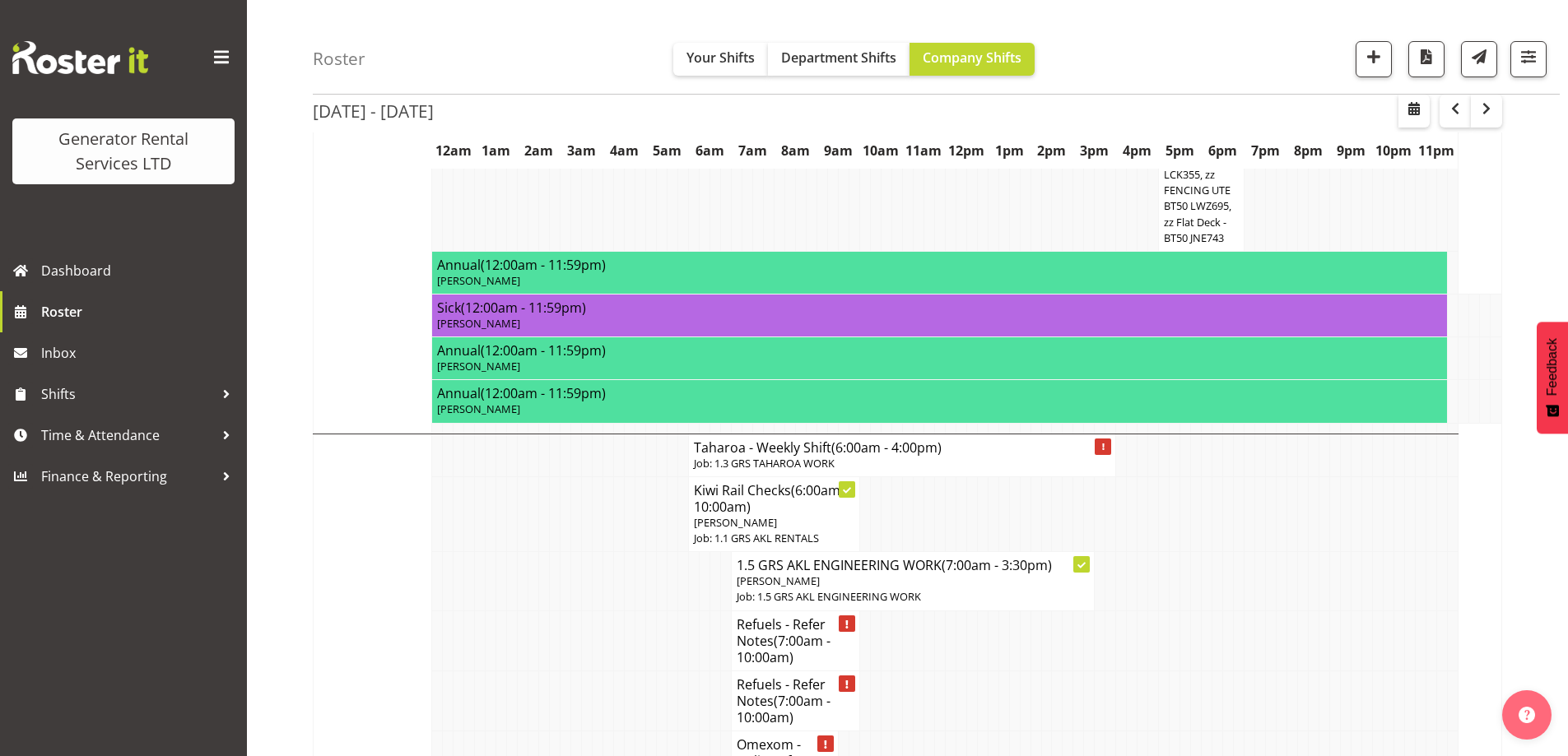
scroll to position [3839, 0]
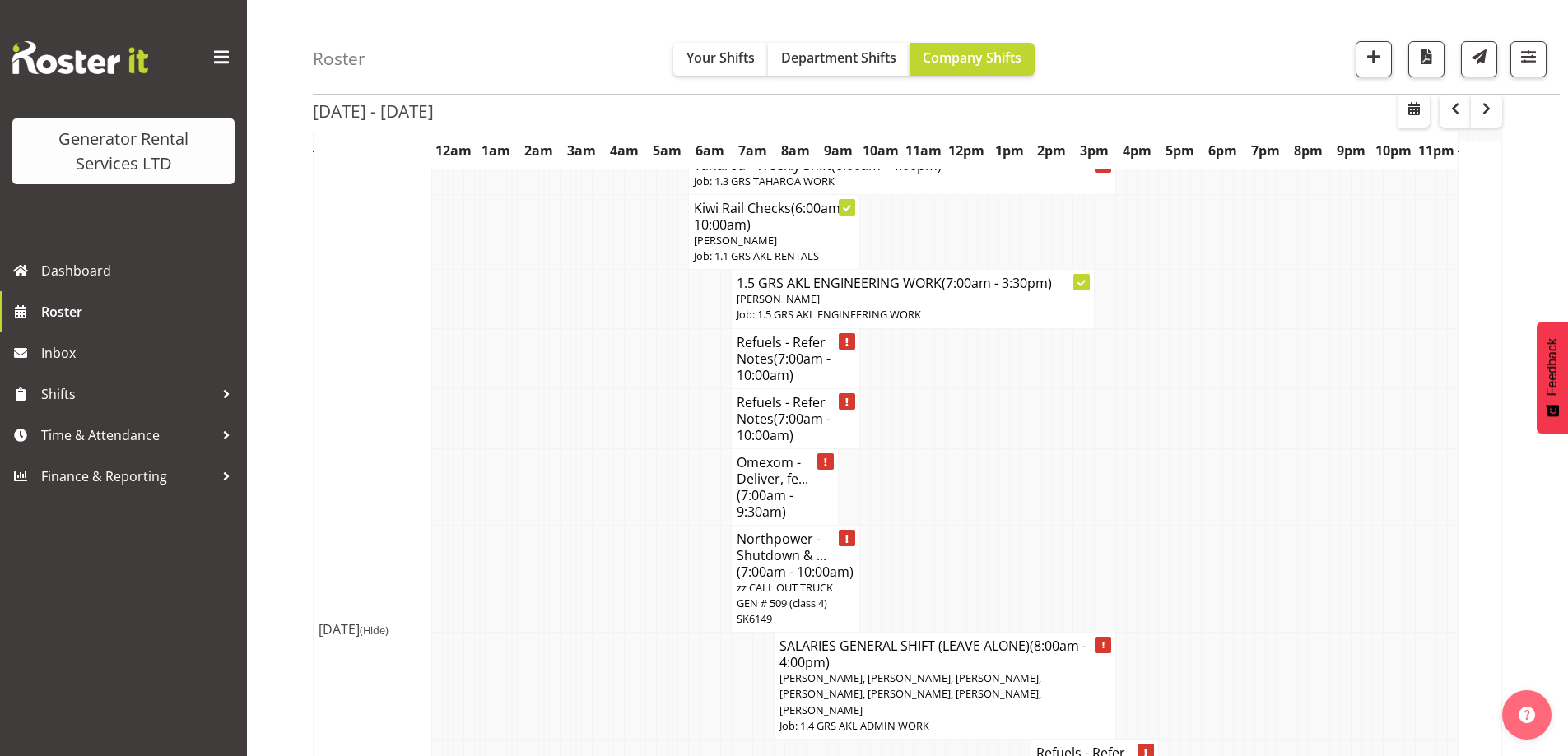
scroll to position [4415, 0]
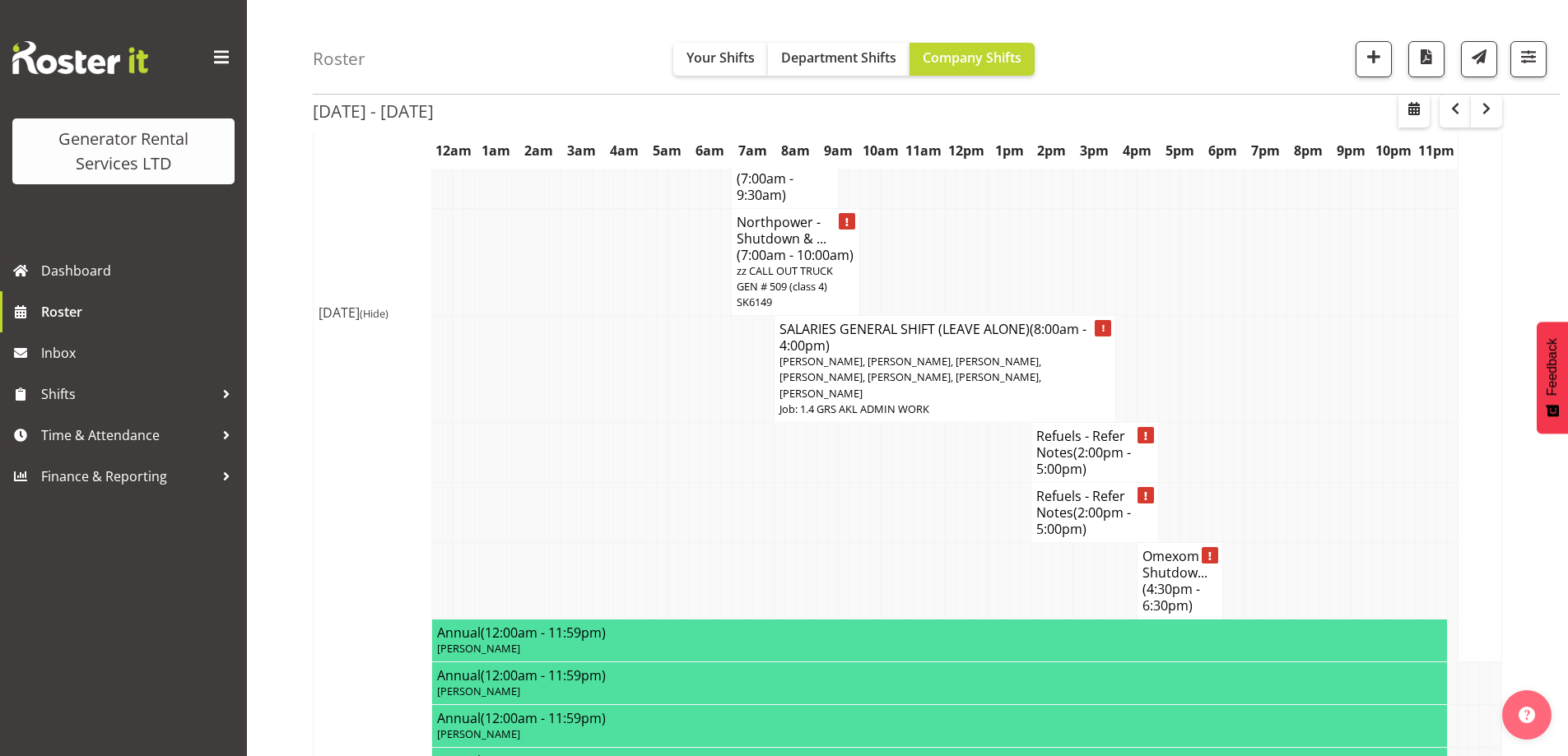
click at [768, 483] on td at bounding box center [768, 512] width 11 height 60
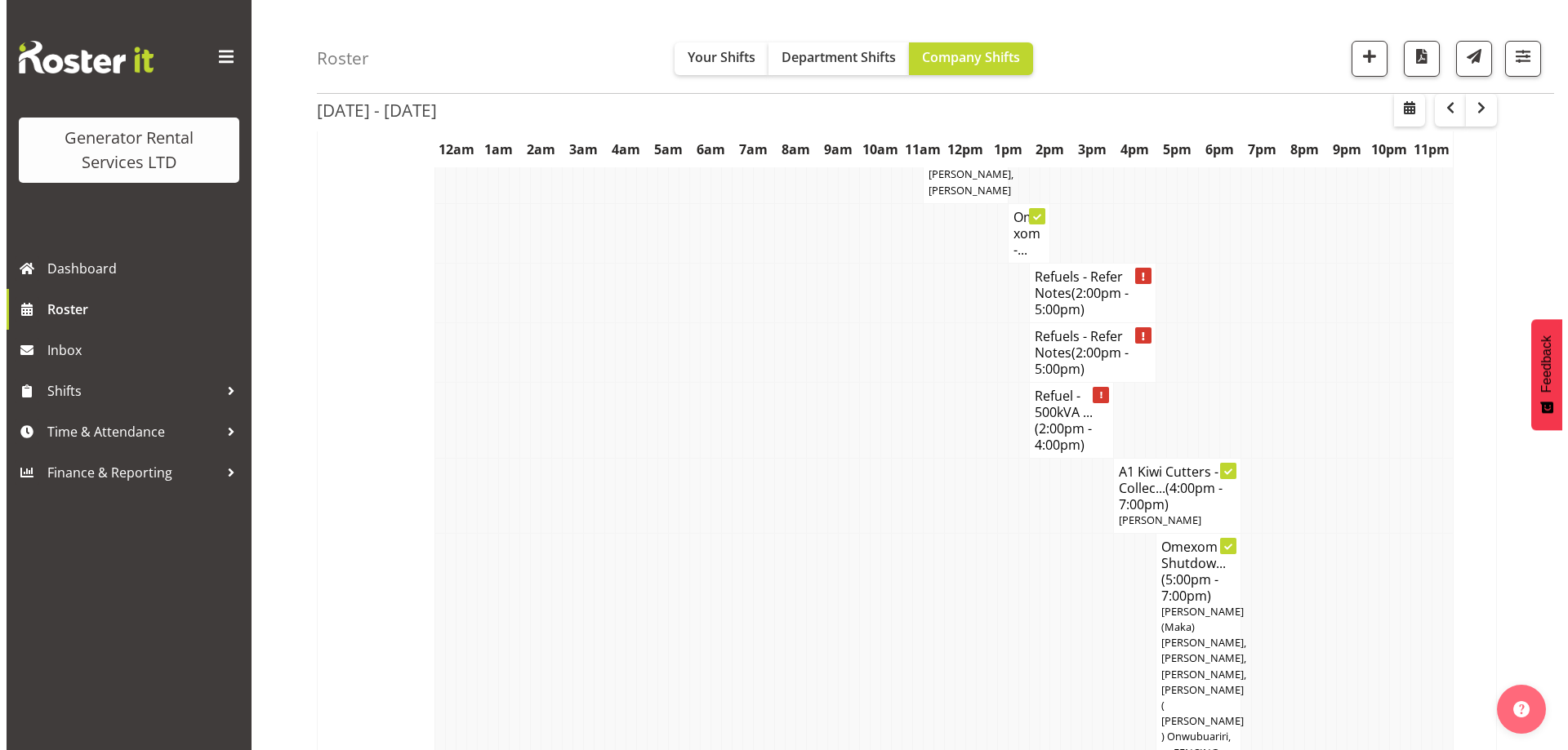
scroll to position [3155, 0]
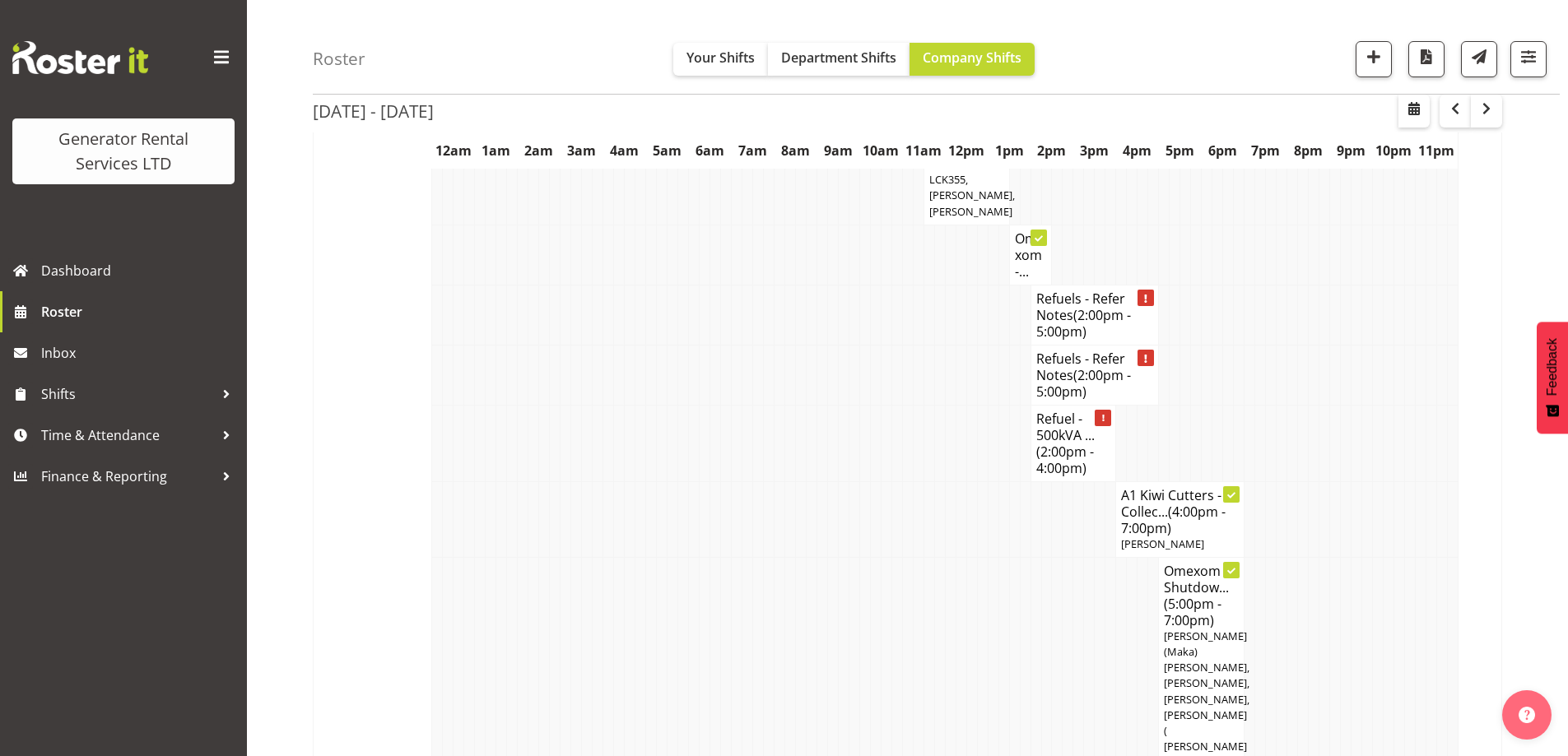
click at [1420, 557] on td at bounding box center [1420, 722] width 11 height 329
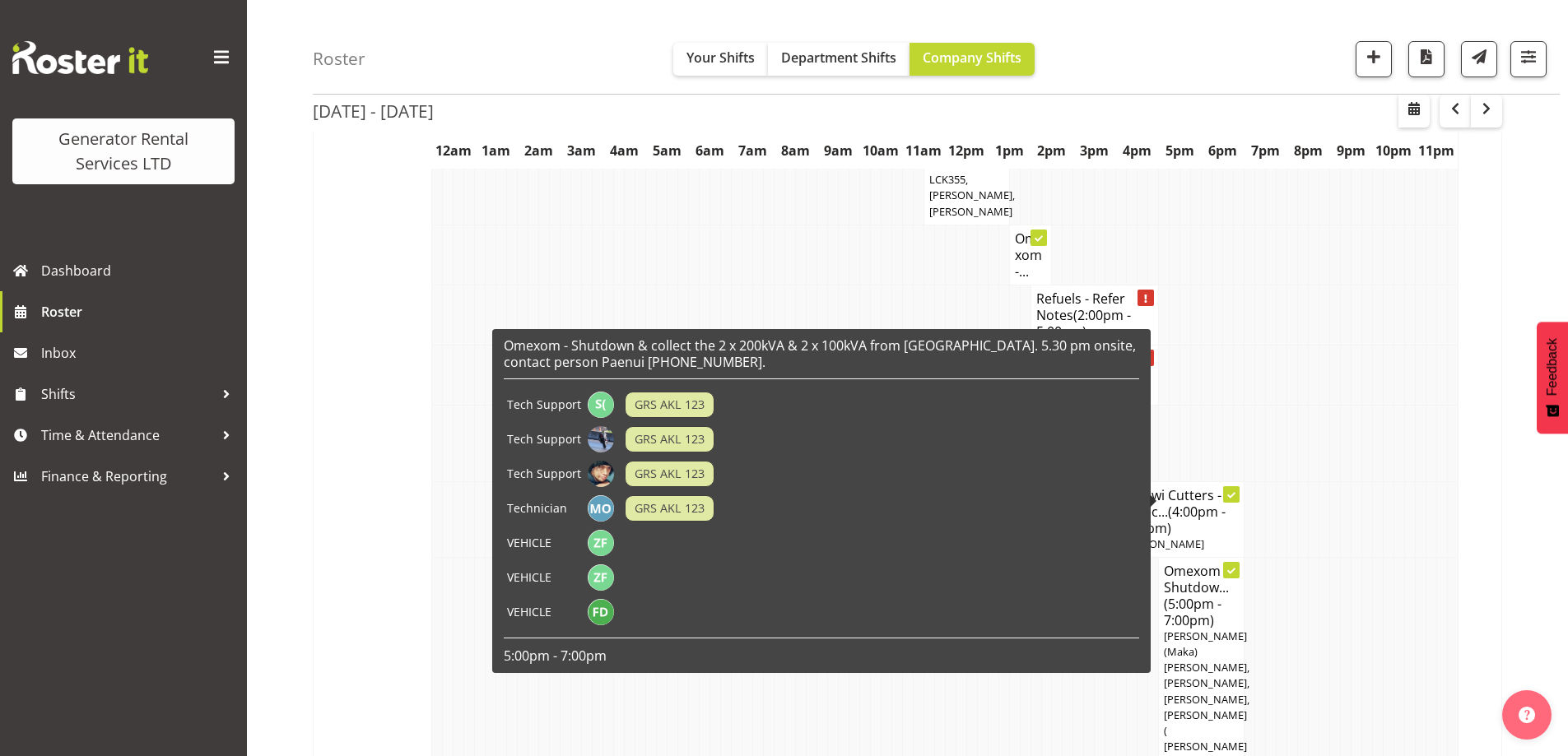
click at [1239, 629] on p "[PERSON_NAME] (Maka) [PERSON_NAME], [PERSON_NAME], [PERSON_NAME], [PERSON_NAME]…" at bounding box center [1201, 755] width 75 height 253
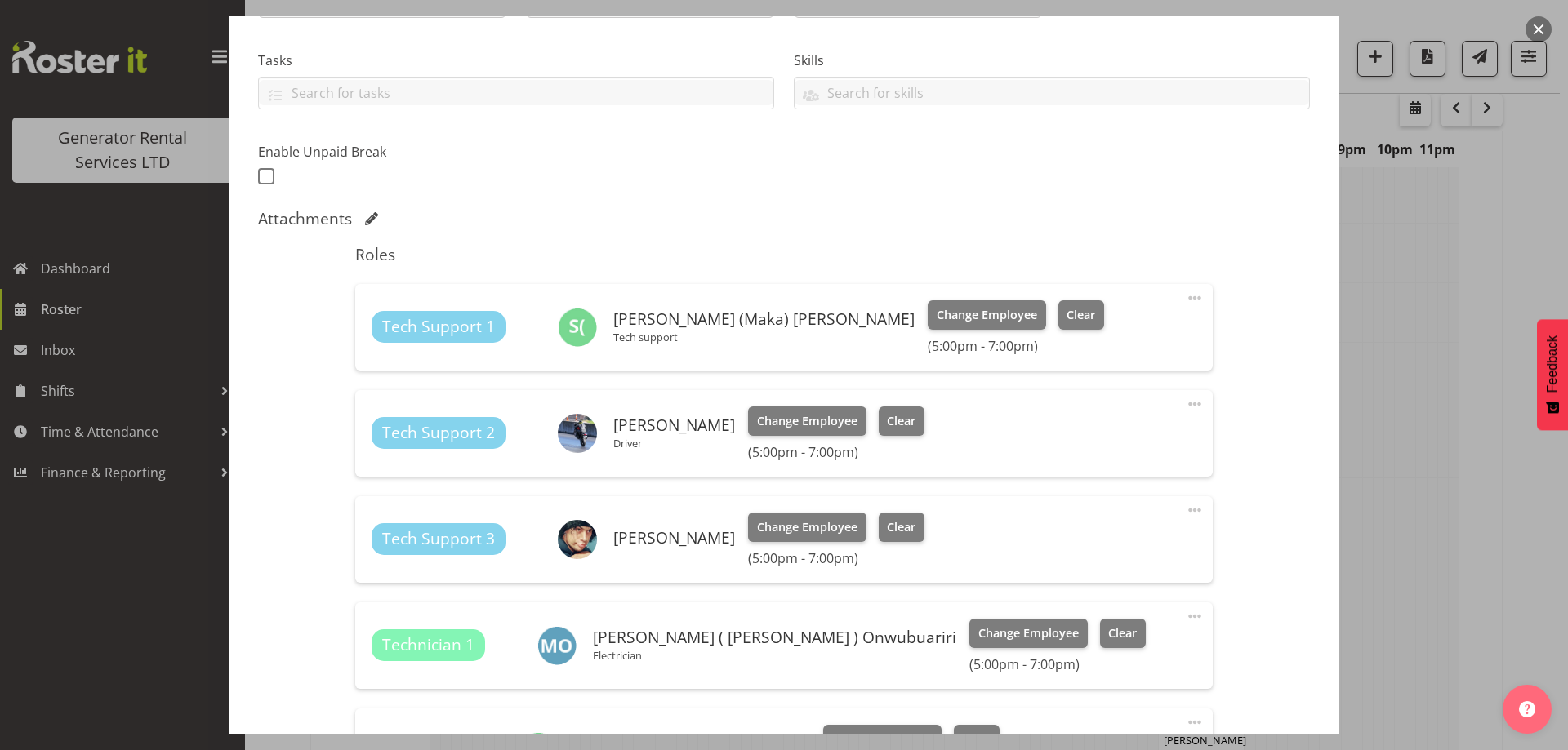
select select "7504"
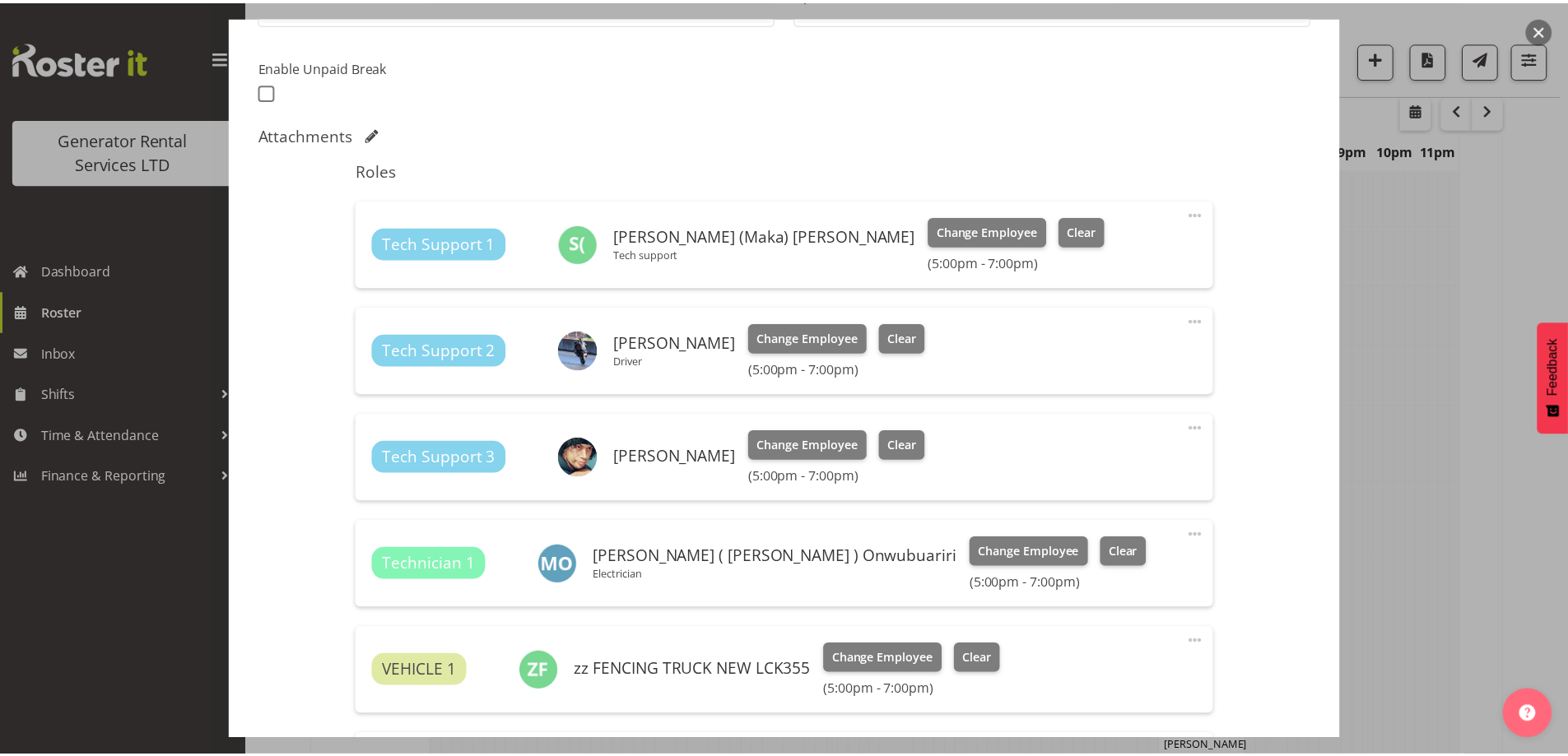
scroll to position [494, 0]
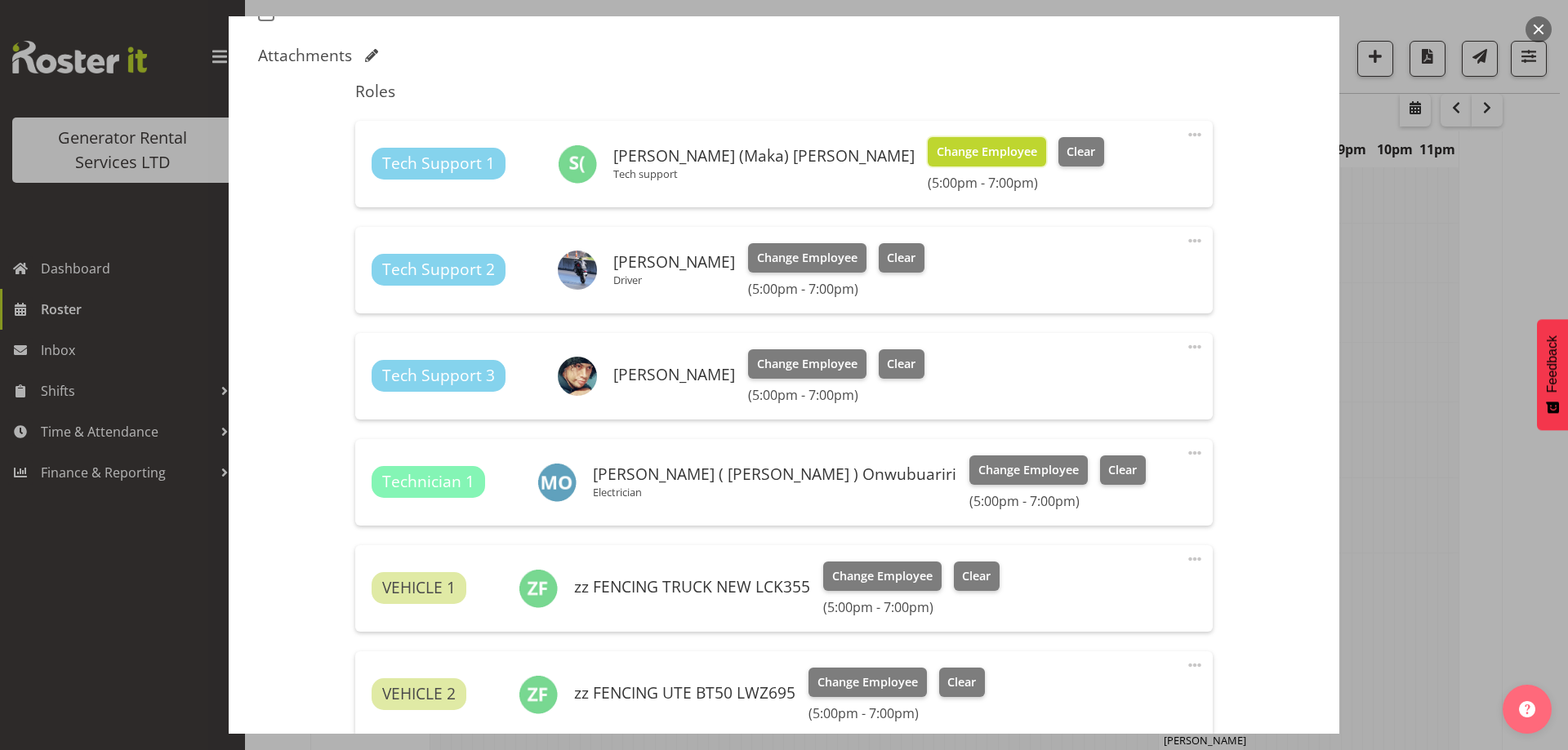
click at [928, 137] on button "Change Employee" at bounding box center [987, 151] width 118 height 29
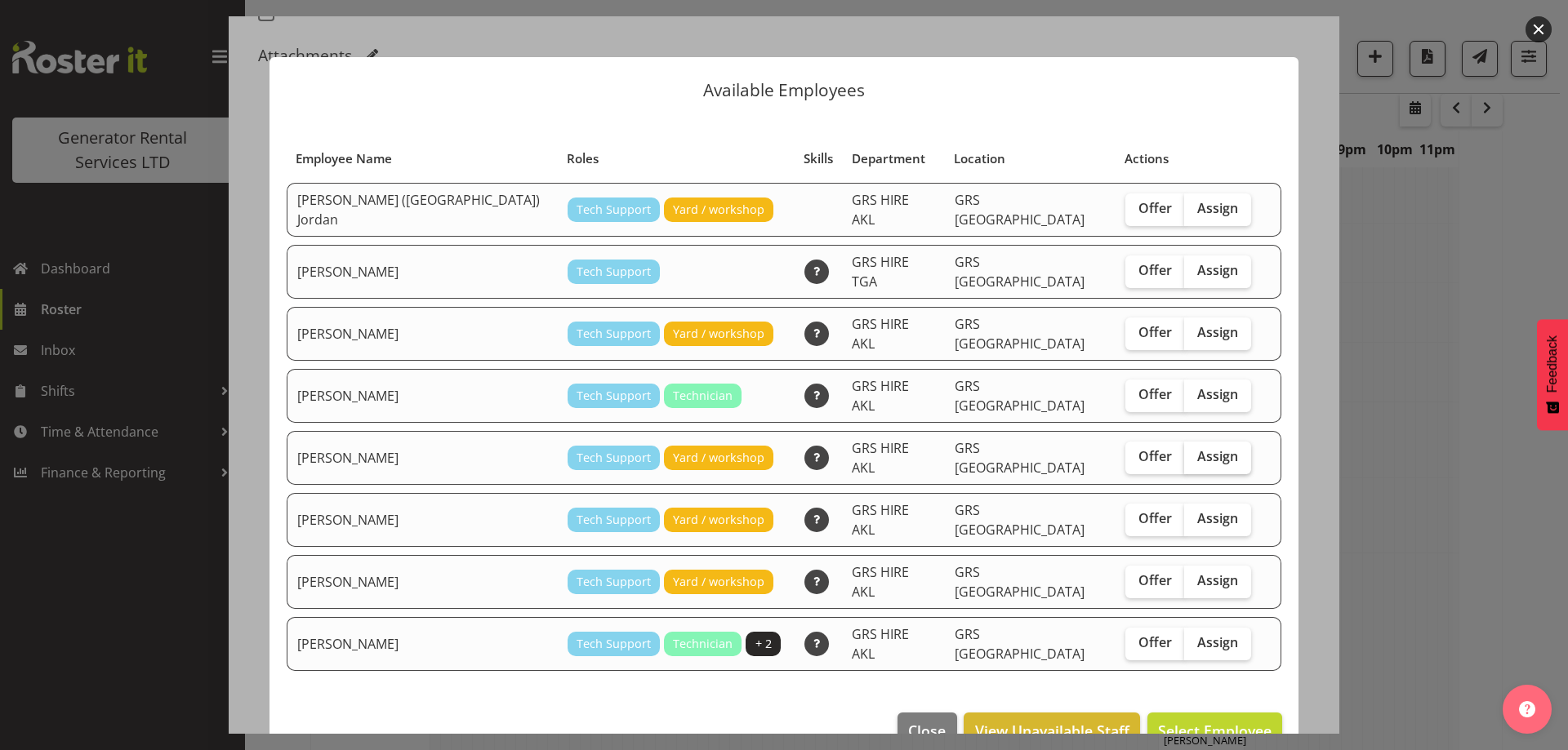
click at [1184, 442] on label "Assign" at bounding box center [1218, 458] width 67 height 33
click at [1184, 451] on input "Assign" at bounding box center [1190, 457] width 11 height 11
checkbox input "true"
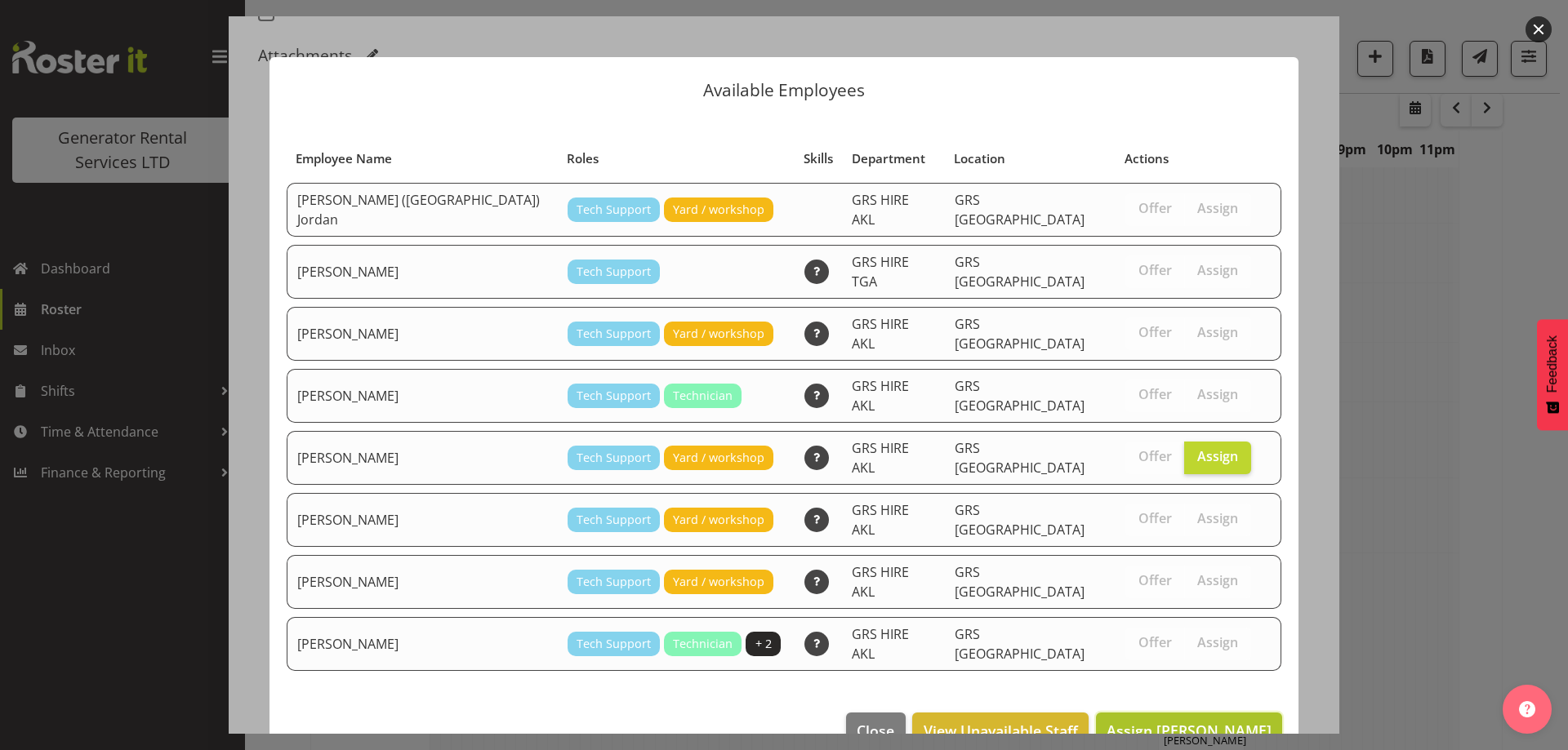
click at [1155, 721] on span "Assign [PERSON_NAME]" at bounding box center [1189, 731] width 165 height 19
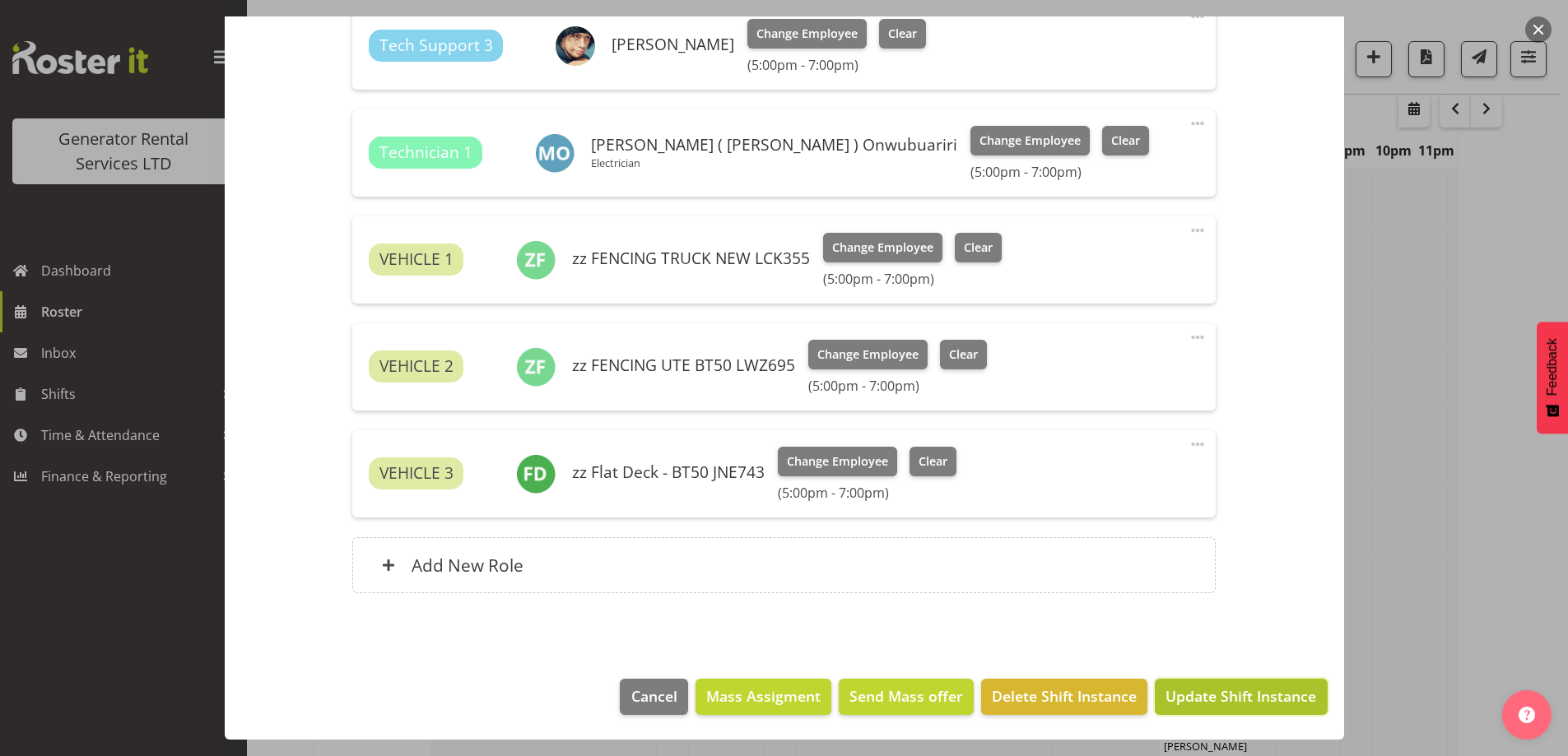
click at [1198, 688] on span "Update Shift Instance" at bounding box center [1240, 696] width 150 height 21
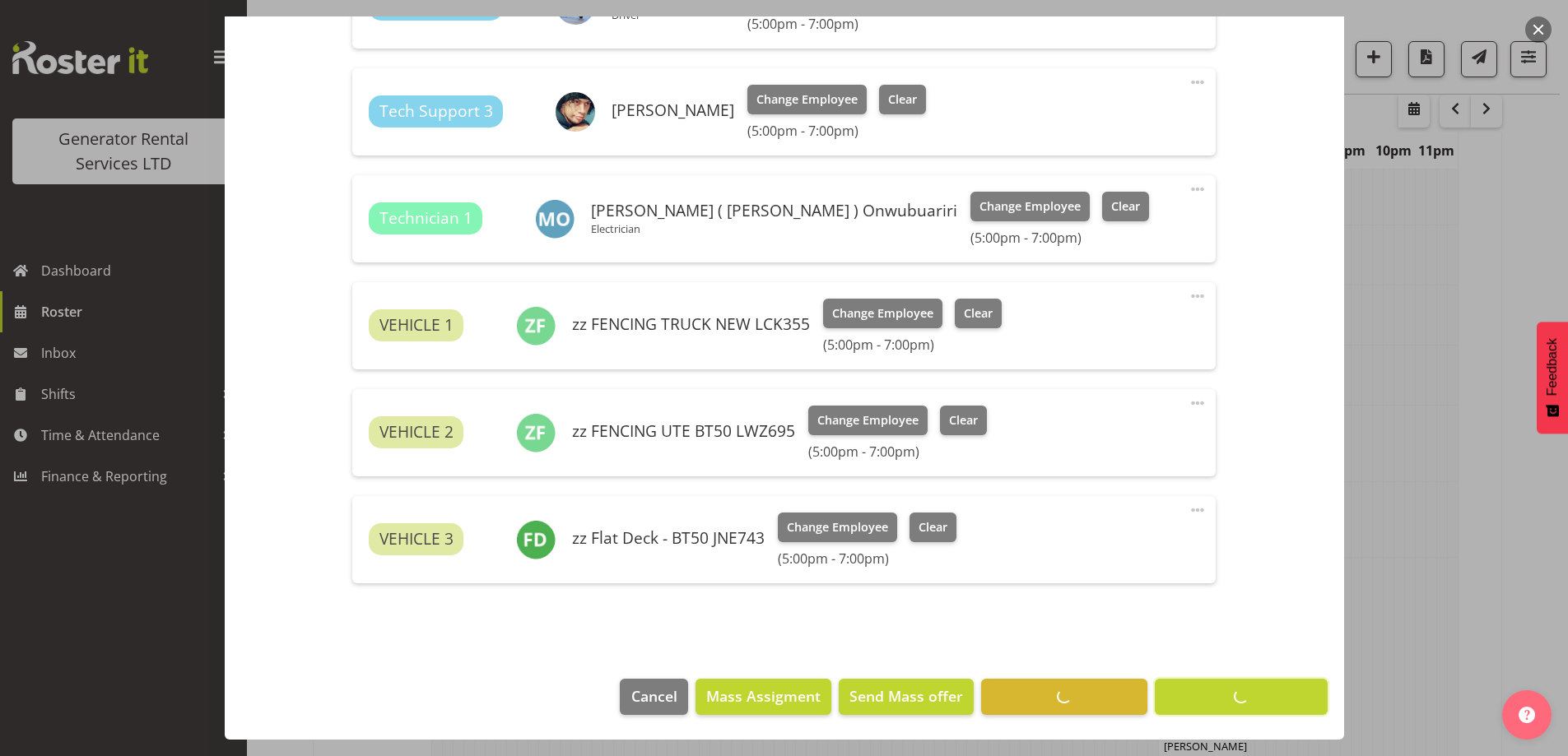
scroll to position [53, 0]
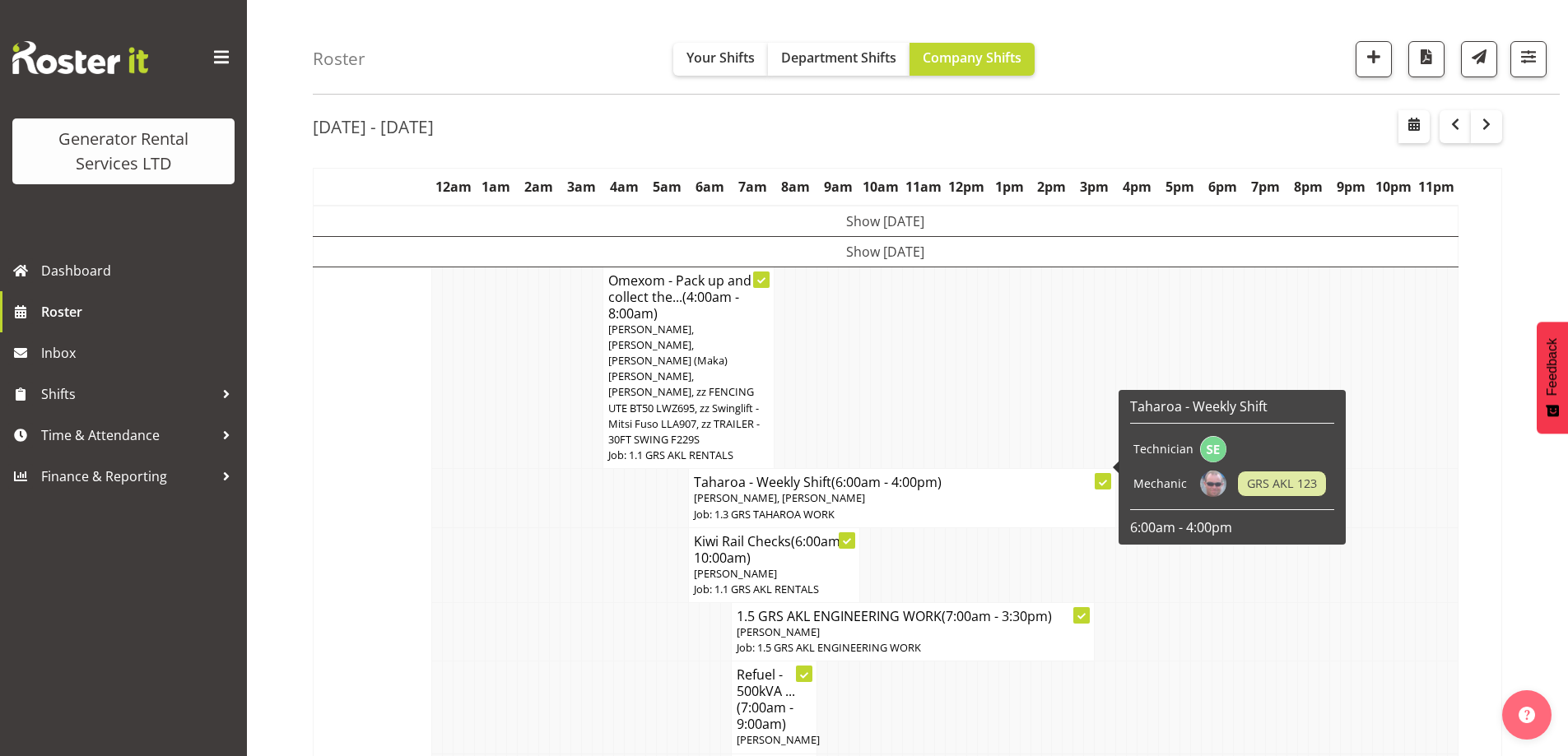
click at [597, 554] on td at bounding box center [597, 565] width 11 height 75
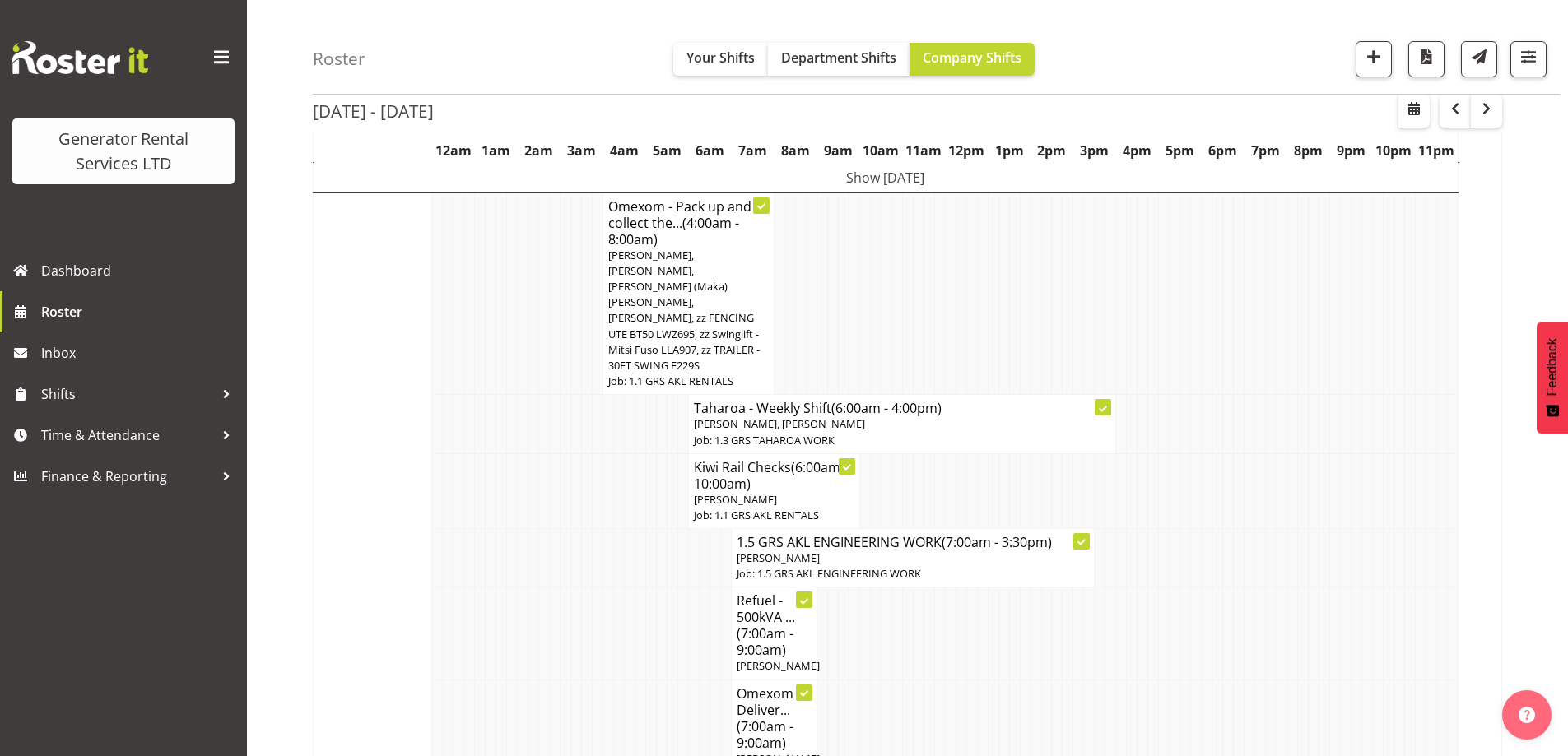
scroll to position [300, 0]
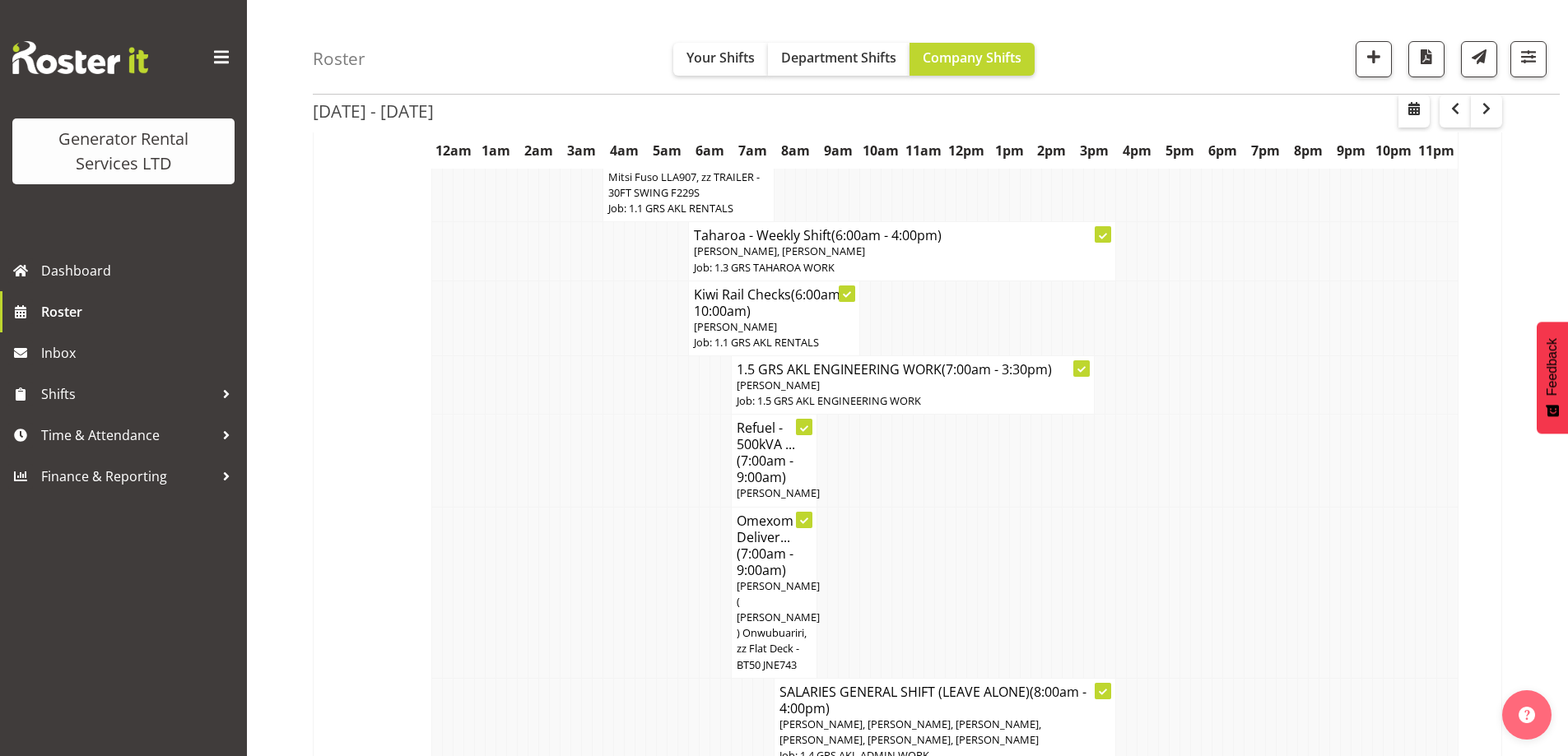
click at [507, 548] on td at bounding box center [512, 592] width 11 height 171
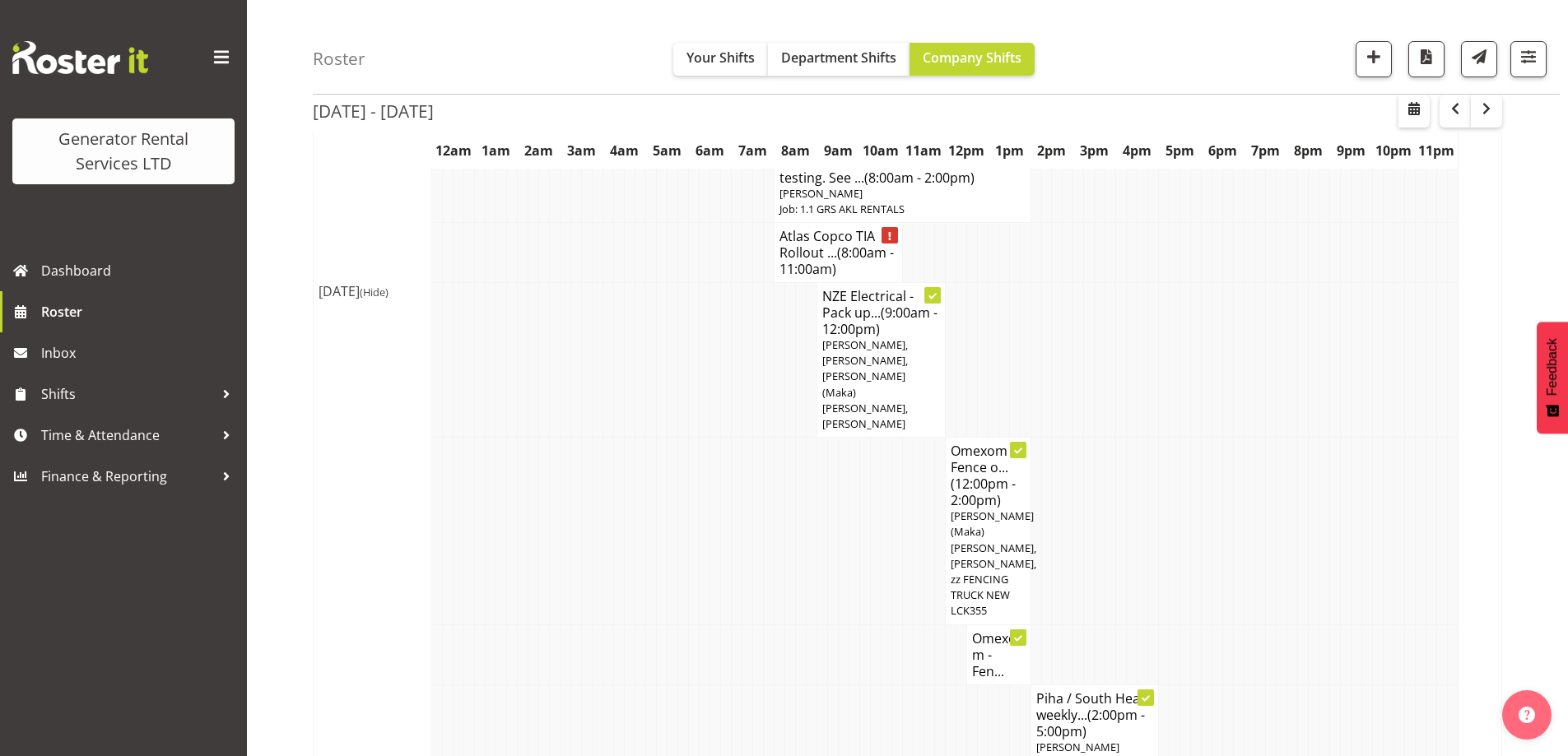
scroll to position [1041, 0]
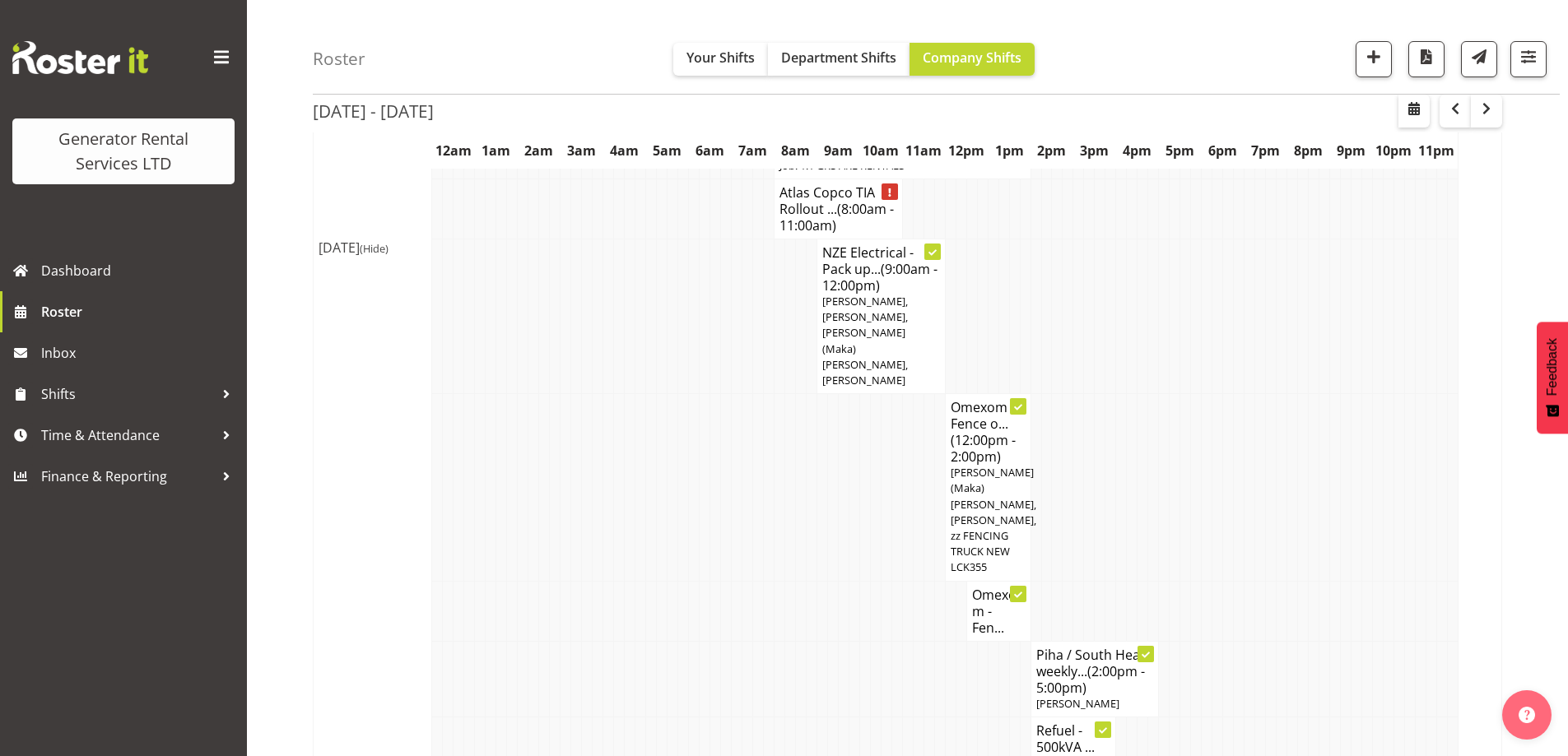
click at [746, 717] on td at bounding box center [747, 763] width 11 height 93
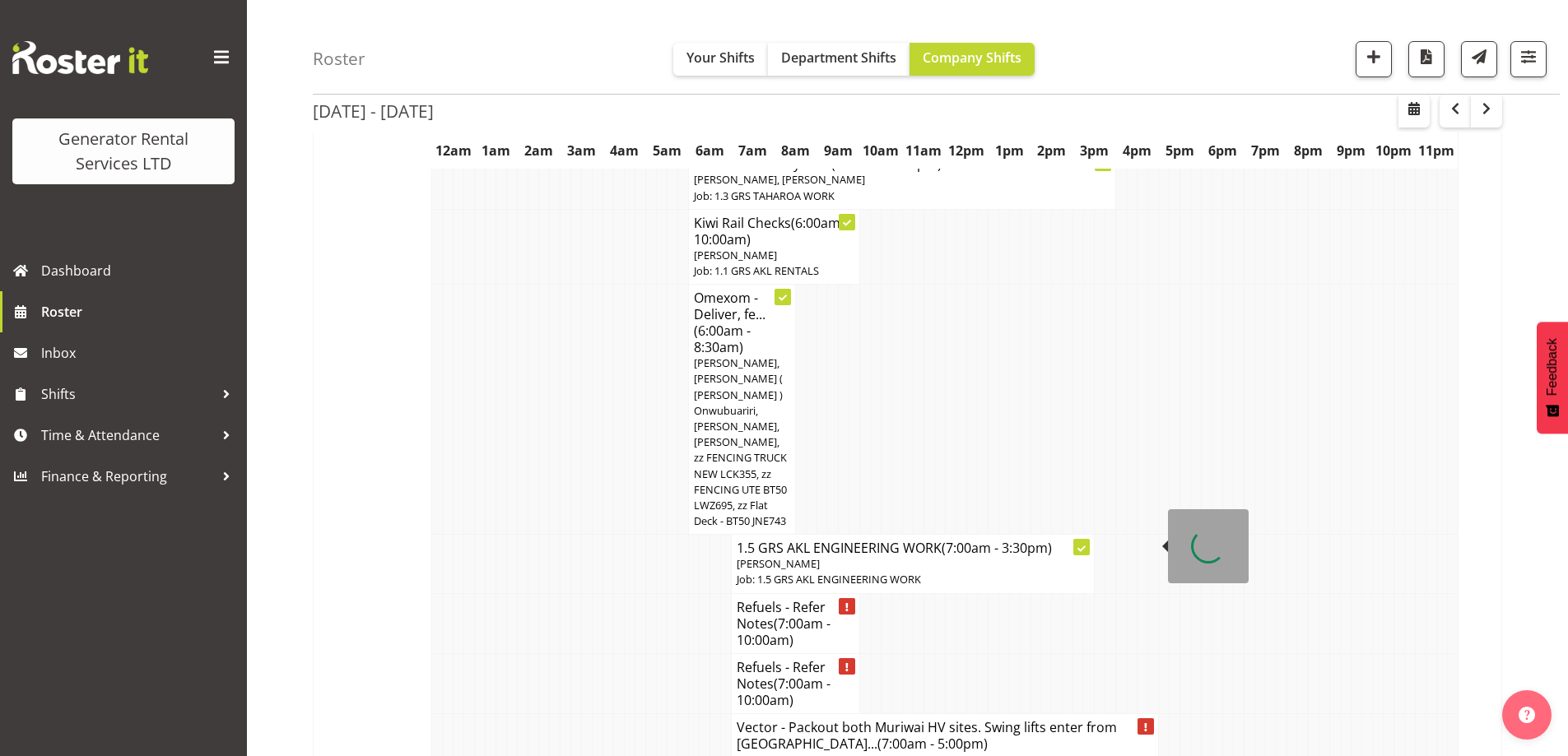
scroll to position [2358, 0]
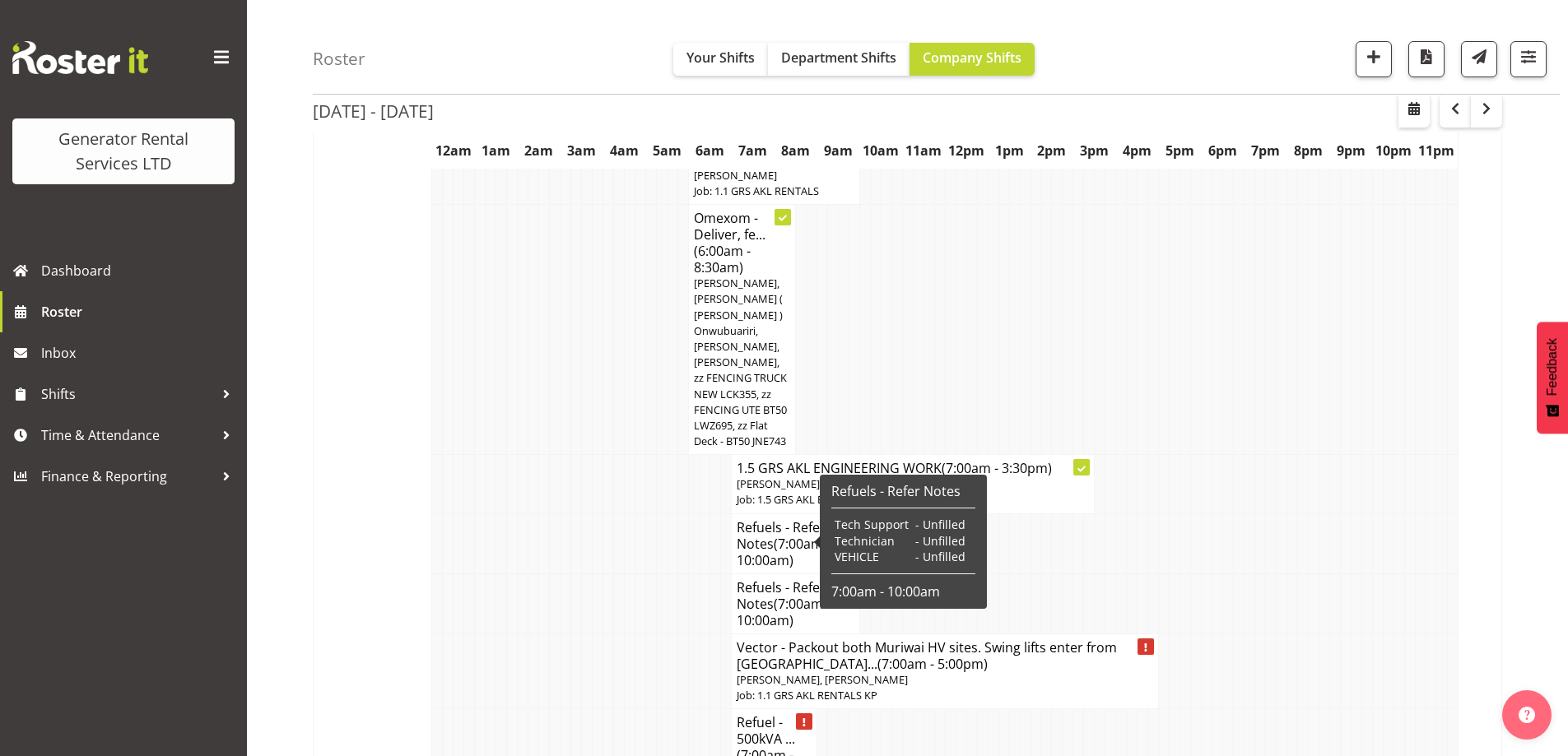
click at [589, 710] on td at bounding box center [587, 748] width 11 height 77
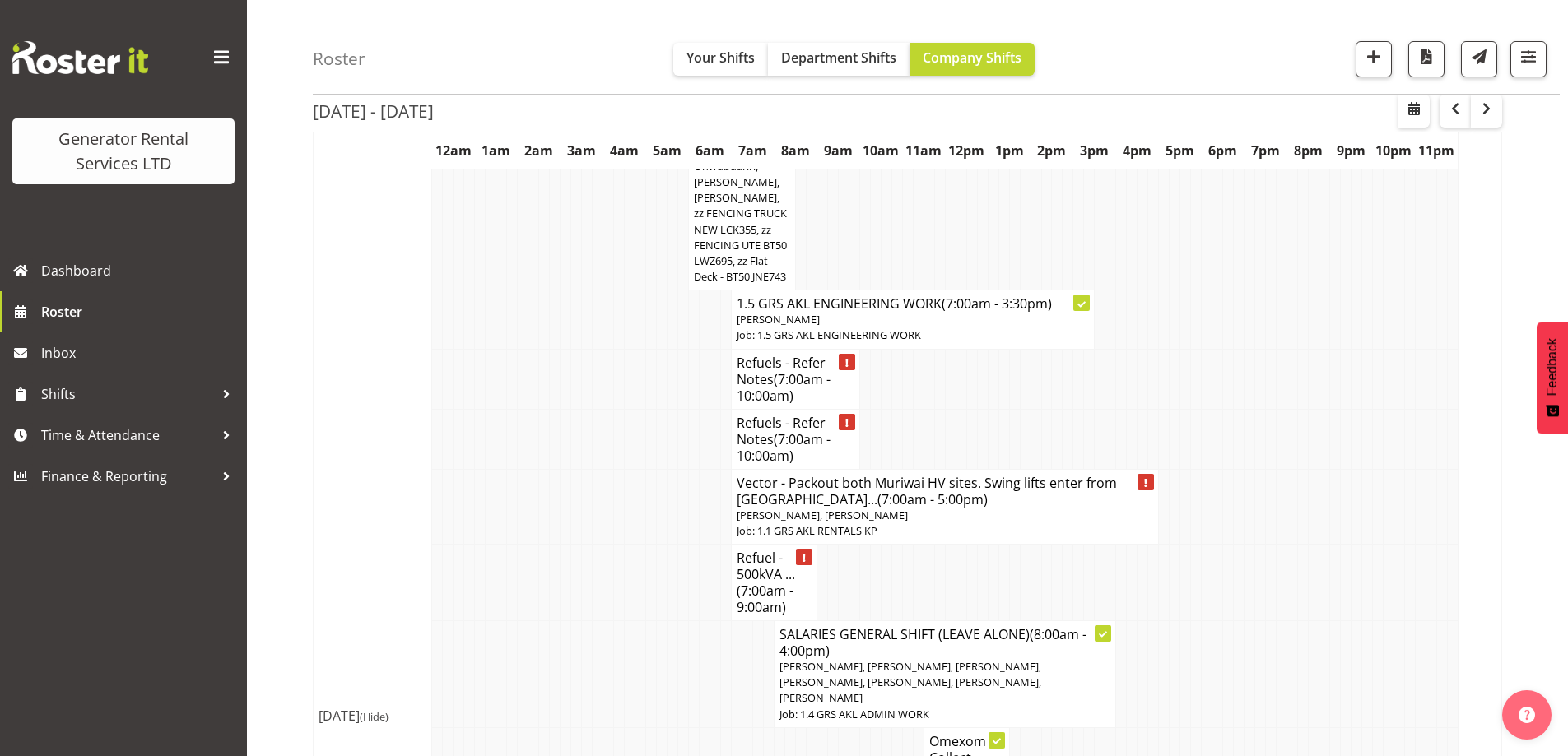
scroll to position [2605, 0]
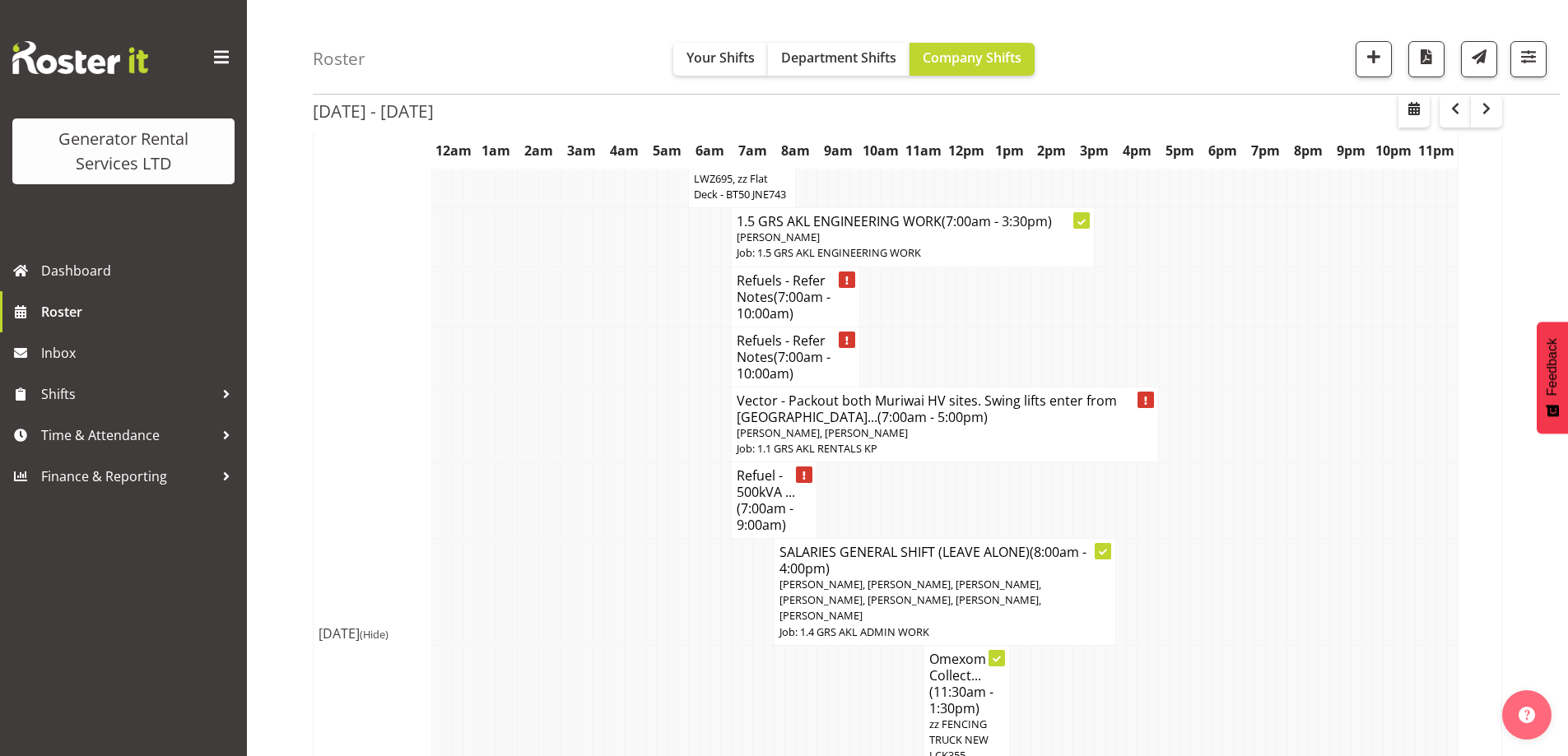
click at [555, 646] on td at bounding box center [555, 723] width 11 height 156
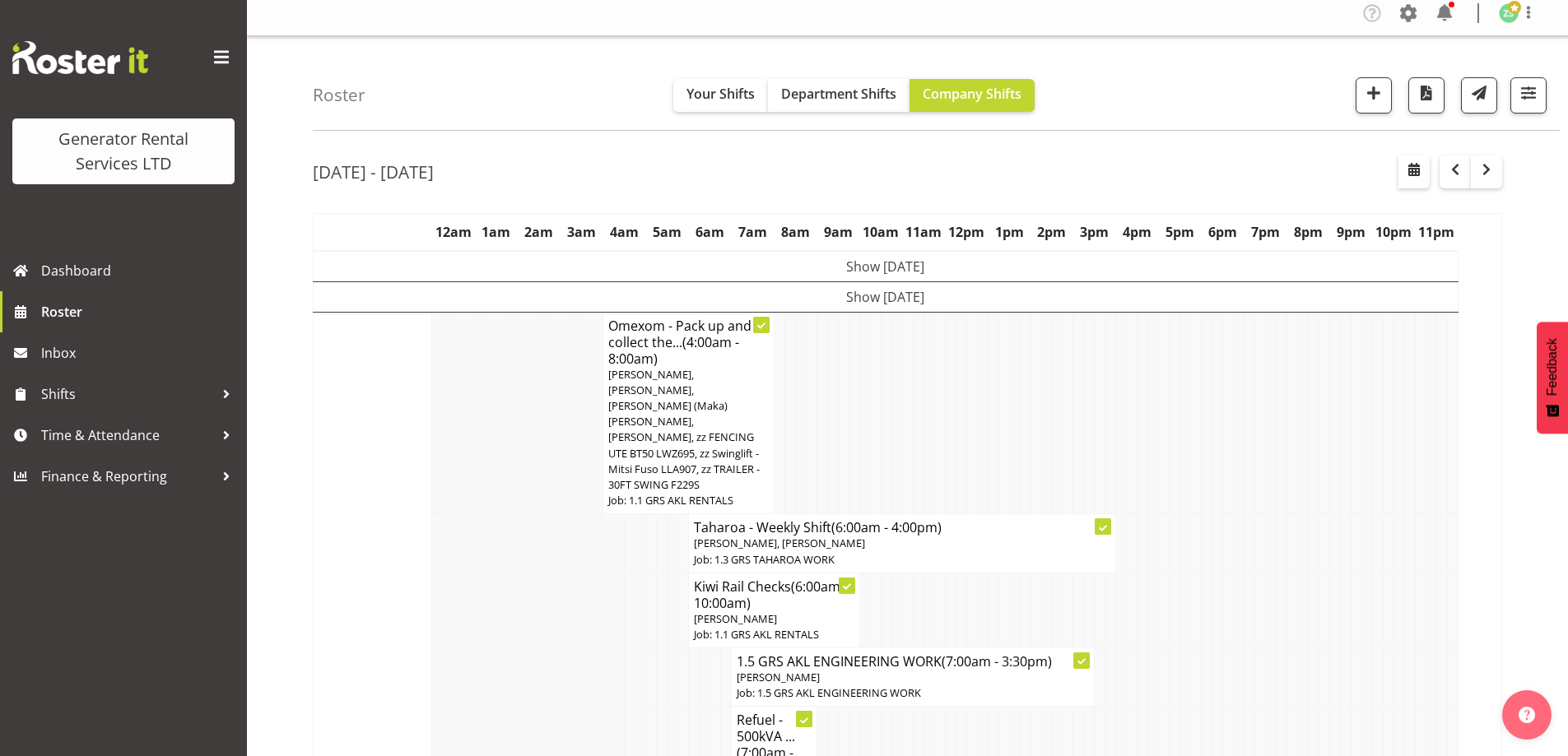
scroll to position [0, 0]
